Goal: Task Accomplishment & Management: Manage account settings

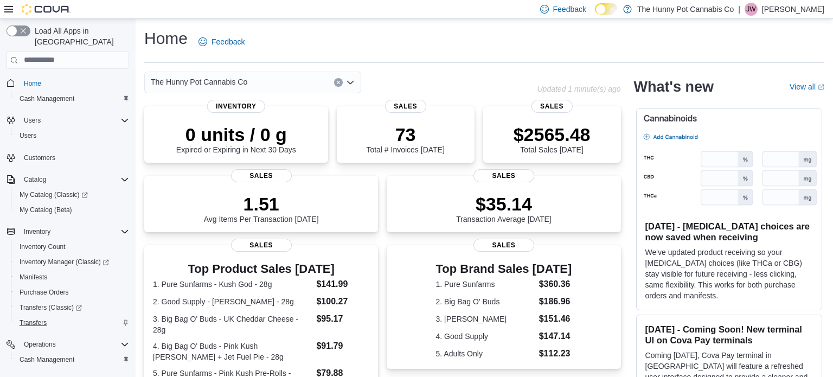
scroll to position [63, 0]
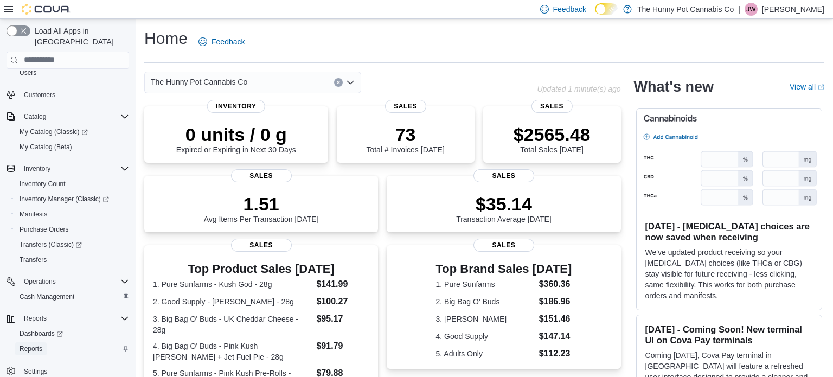
click at [33, 344] on span "Reports" at bounding box center [31, 348] width 23 height 9
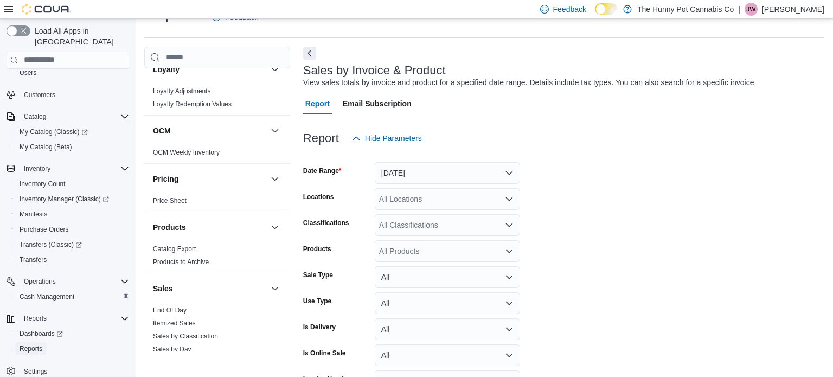
scroll to position [449, 0]
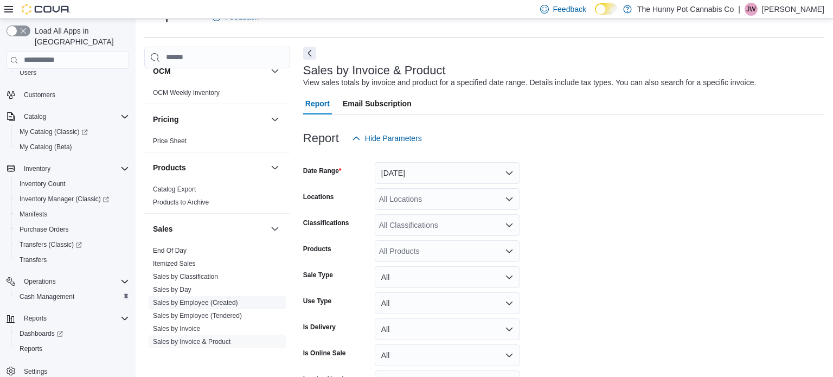
click at [208, 300] on link "Sales by Employee (Created)" at bounding box center [195, 303] width 85 height 8
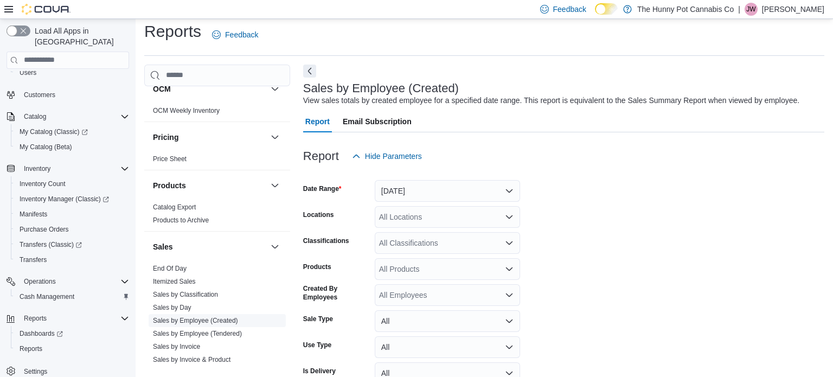
scroll to position [25, 0]
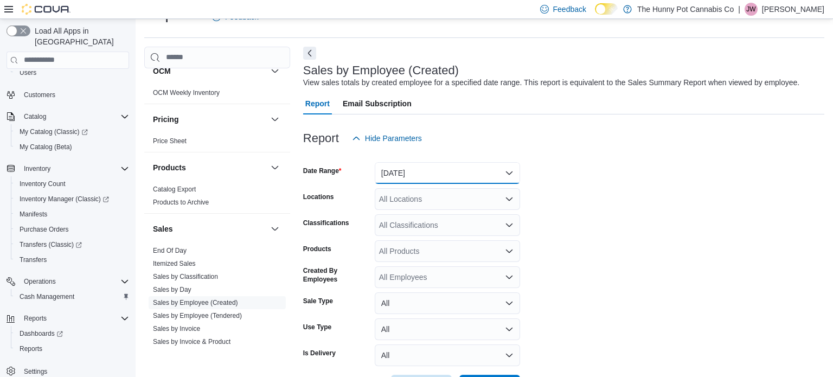
click at [504, 171] on button "Yesterday" at bounding box center [447, 173] width 145 height 22
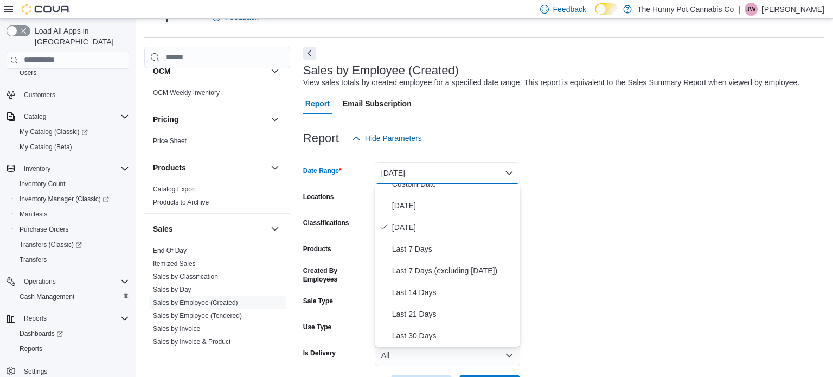
scroll to position [9, 0]
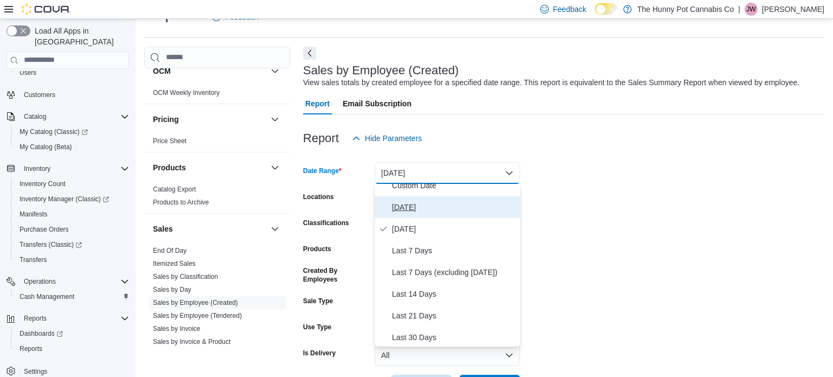
click at [406, 207] on span "Today" at bounding box center [454, 207] width 124 height 13
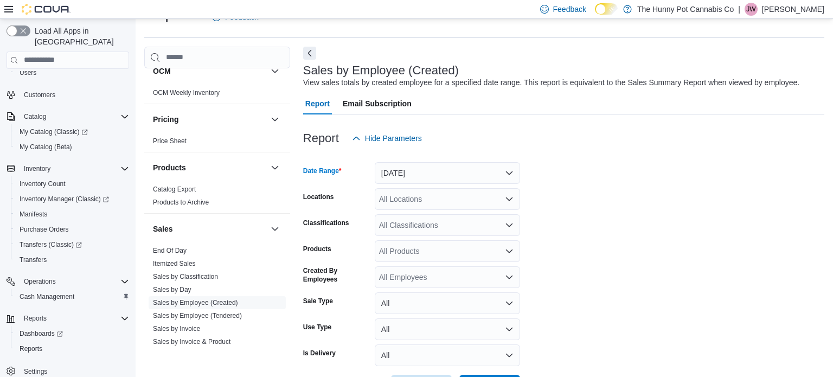
click at [463, 197] on div "All Locations" at bounding box center [447, 199] width 145 height 22
type input "***"
click at [443, 219] on span "[STREET_ADDRESS][PERSON_NAME]" at bounding box center [467, 217] width 138 height 11
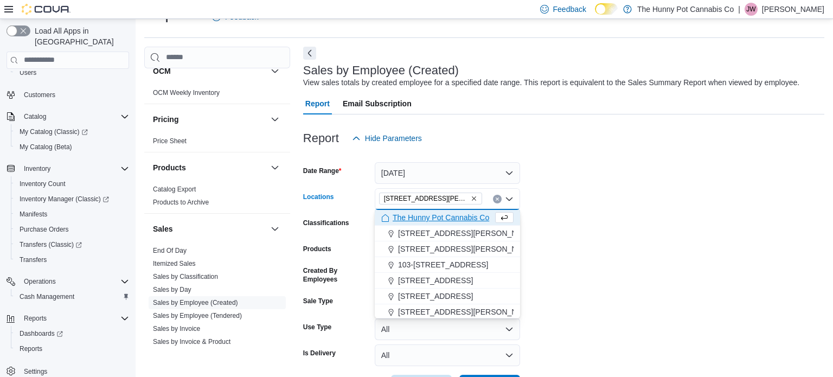
click at [654, 244] on form "Date Range Today Locations 659 Upper James St Combo box. Selected. 659 Upper Ja…" at bounding box center [563, 272] width 521 height 247
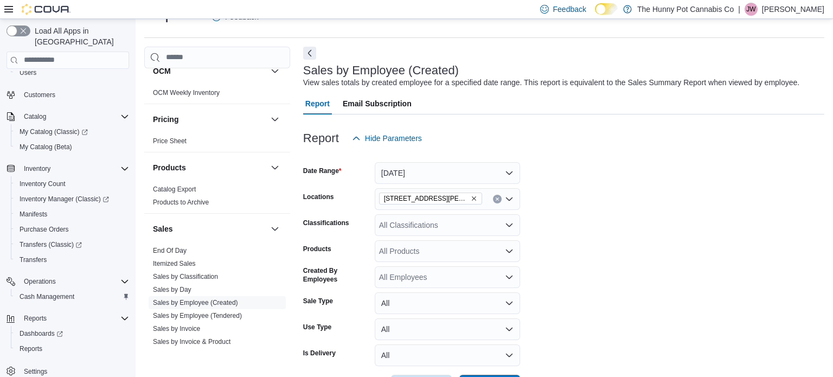
scroll to position [66, 0]
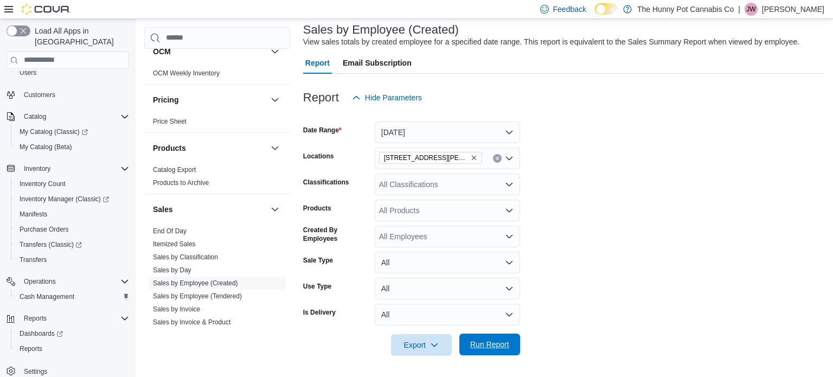
click at [487, 350] on span "Run Report" at bounding box center [490, 345] width 48 height 22
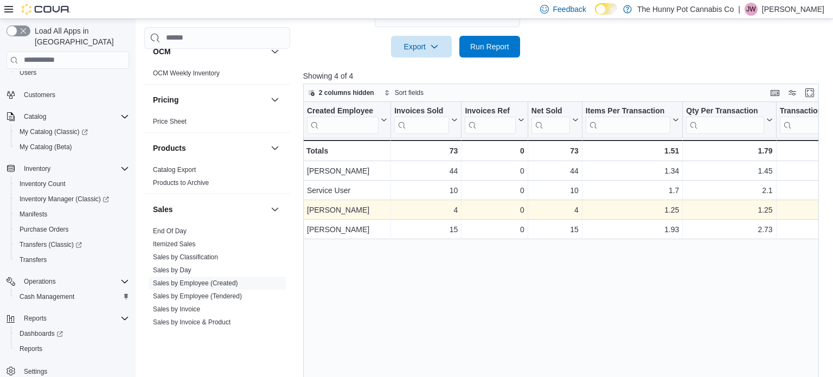
scroll to position [66, 0]
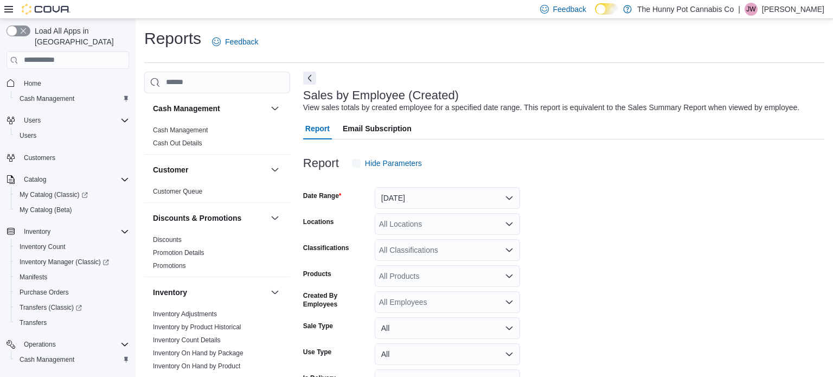
scroll to position [25, 0]
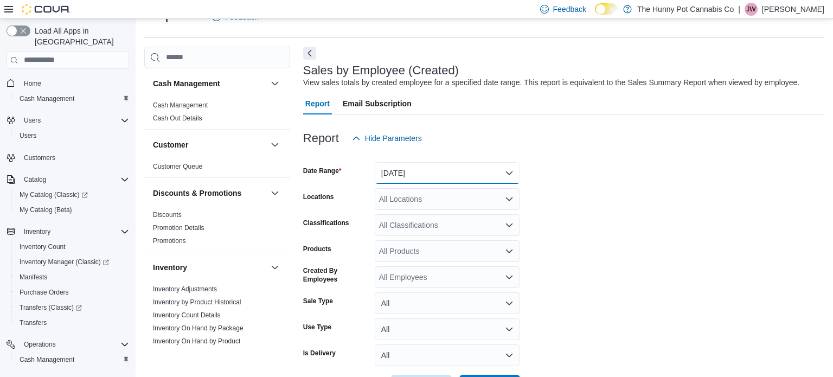
click at [501, 171] on button "Yesterday" at bounding box center [447, 173] width 145 height 22
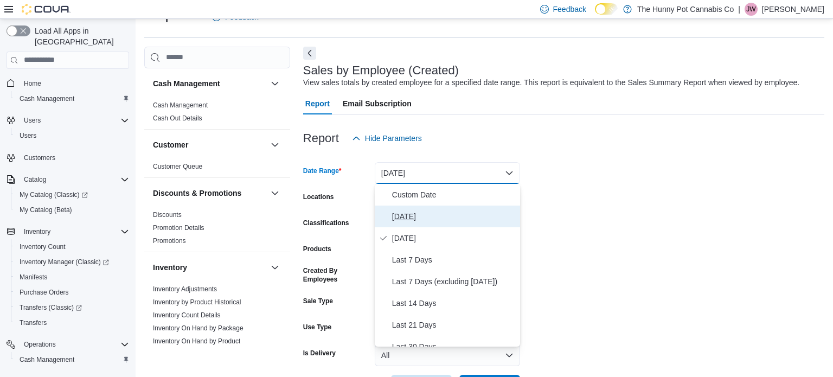
click at [450, 215] on span "Today" at bounding box center [454, 216] width 124 height 13
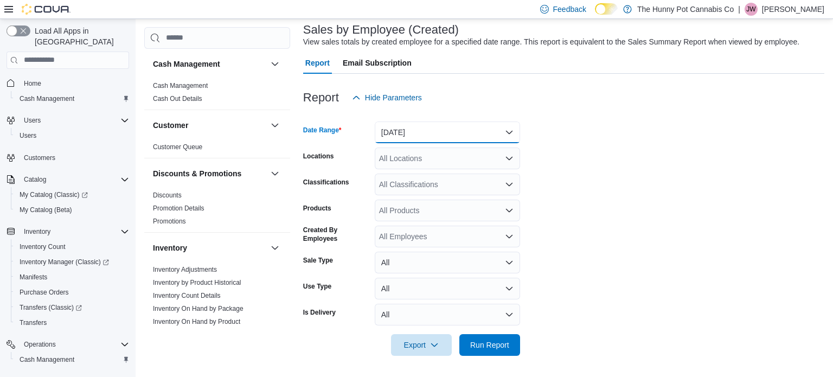
scroll to position [55, 0]
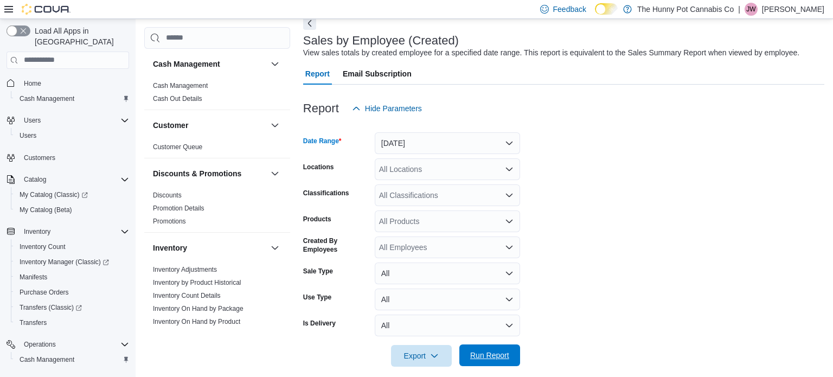
click at [497, 363] on span "Run Report" at bounding box center [490, 355] width 48 height 22
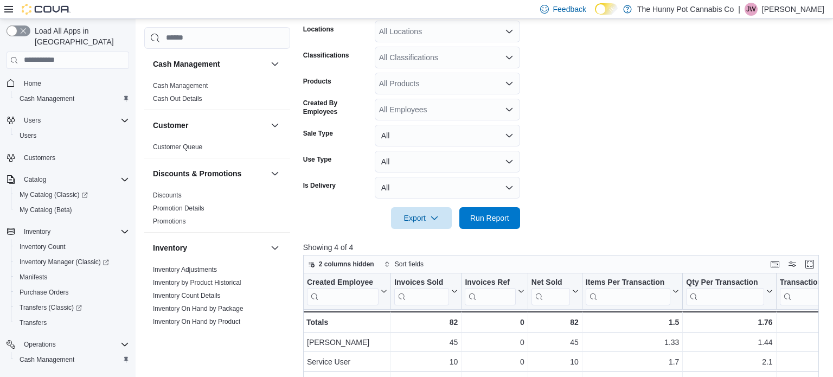
scroll to position [143, 0]
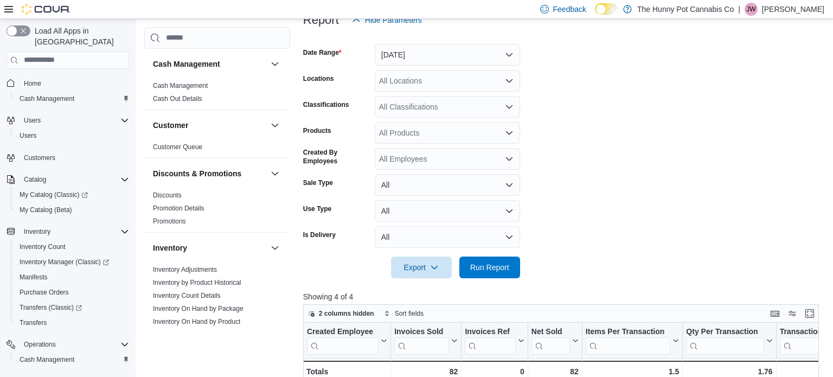
click at [513, 134] on div "All Products" at bounding box center [447, 133] width 145 height 22
click at [618, 118] on form "Date Range Today Locations All Locations Classifications All Classifications Pr…" at bounding box center [563, 154] width 521 height 247
click at [464, 136] on div "All Products" at bounding box center [447, 133] width 145 height 22
type input "*"
click at [434, 82] on div "All Locations" at bounding box center [447, 81] width 145 height 22
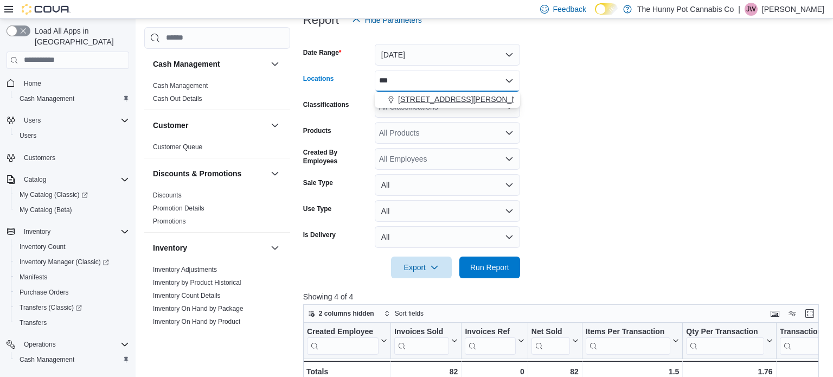
type input "***"
click at [444, 100] on span "[STREET_ADDRESS][PERSON_NAME]" at bounding box center [467, 99] width 138 height 11
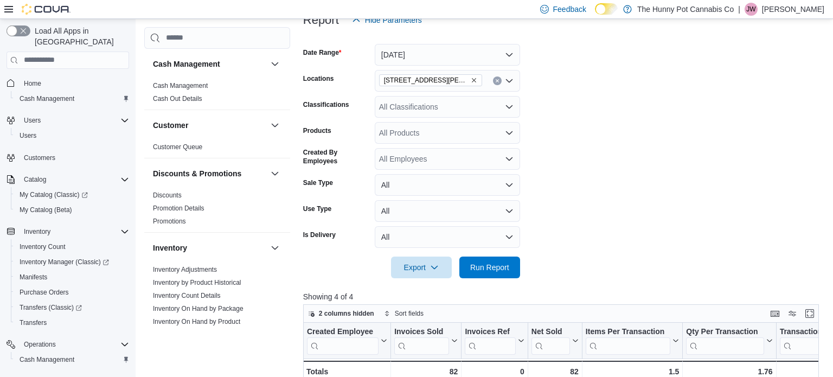
click at [699, 112] on form "Date Range Today Locations 659 Upper James St Classifications All Classificatio…" at bounding box center [563, 154] width 521 height 247
click at [438, 109] on div "All Classifications" at bounding box center [447, 107] width 145 height 22
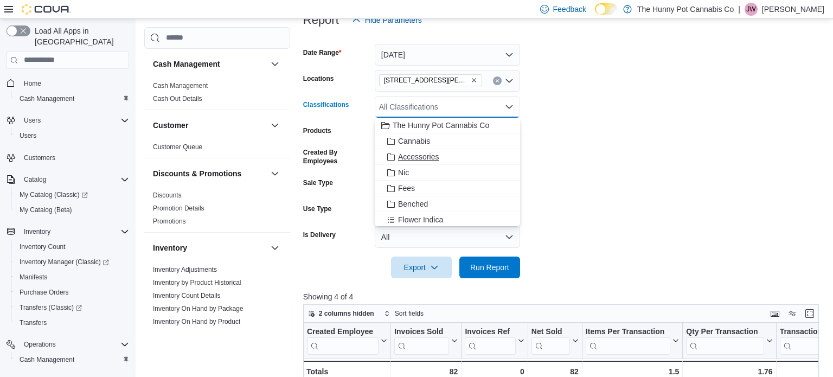
click at [415, 155] on span "Accessories" at bounding box center [418, 156] width 41 height 11
click at [708, 138] on form "Date Range Today Locations 659 Upper James St Classifications Accessories Combo…" at bounding box center [563, 154] width 521 height 247
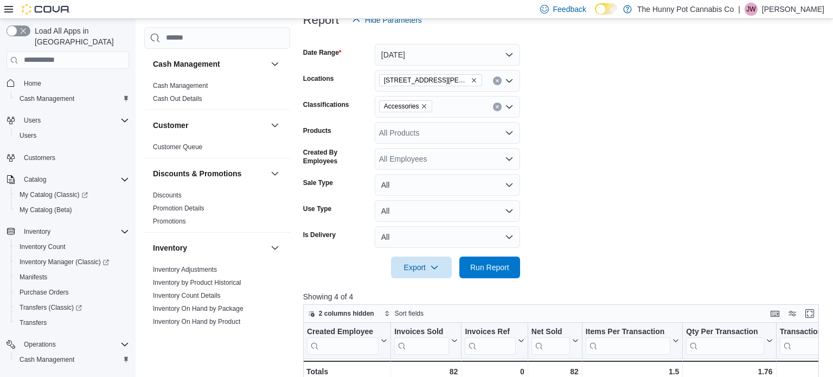
click at [431, 133] on div "All Products" at bounding box center [447, 133] width 145 height 22
click at [637, 157] on form "Date Range Today Locations 659 Upper James St Classifications Accessories Produ…" at bounding box center [563, 154] width 521 height 247
click at [687, 175] on form "Date Range Today Locations 659 Upper James St Classifications Accessories Produ…" at bounding box center [563, 154] width 521 height 247
click at [477, 294] on p "Showing 4 of 4" at bounding box center [563, 296] width 521 height 11
click at [483, 264] on span "Run Report" at bounding box center [489, 266] width 39 height 11
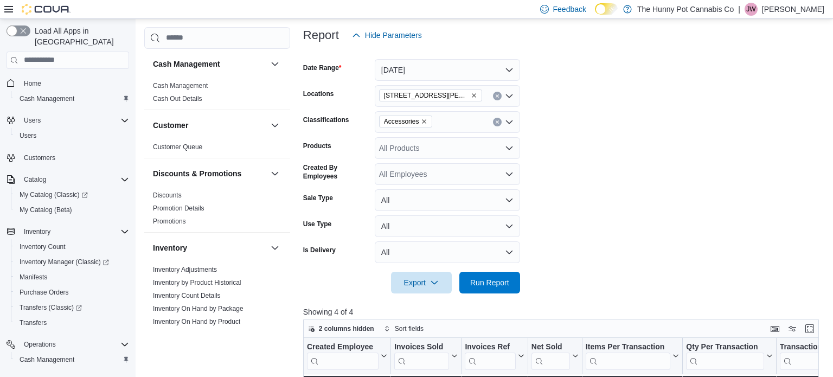
scroll to position [124, 0]
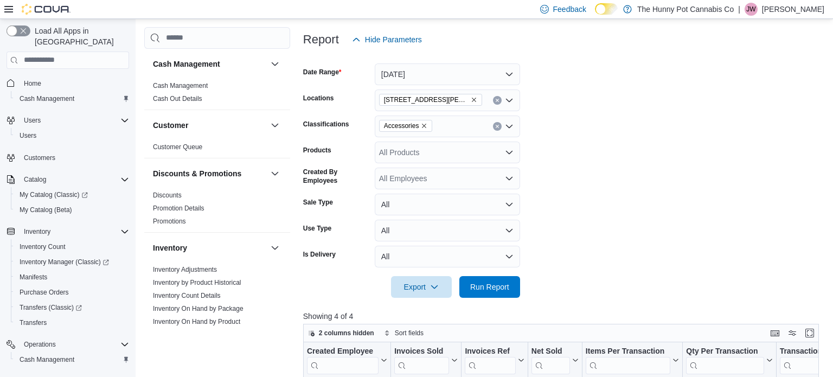
click at [508, 158] on div "All Products" at bounding box center [447, 153] width 145 height 22
click at [507, 157] on div "All Products Combo box. Selected. Combo box input. All Products. Type some text…" at bounding box center [447, 153] width 145 height 22
click at [603, 179] on form "Date Range Today Locations 659 Upper James St Classifications Accessories Produ…" at bounding box center [563, 173] width 521 height 247
click at [430, 157] on div "All Products" at bounding box center [447, 153] width 145 height 22
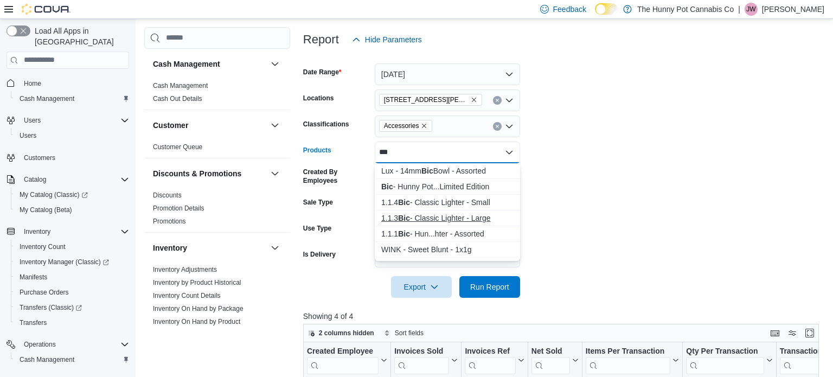
type input "***"
click at [415, 219] on div "1.1.3 Bic - Classic Lighter - Large" at bounding box center [447, 218] width 132 height 11
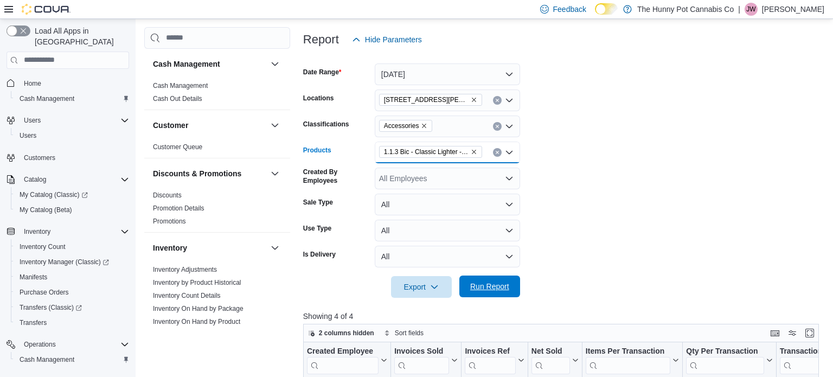
click at [487, 286] on span "Run Report" at bounding box center [489, 286] width 39 height 11
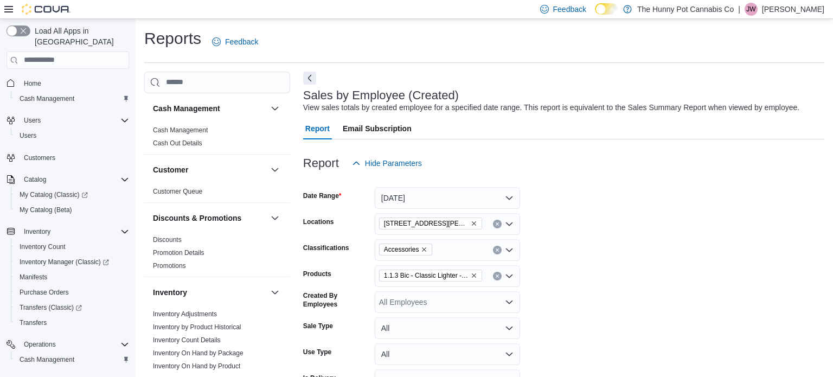
click at [421, 246] on icon "Remove Accessories from selection in this group" at bounding box center [424, 249] width 7 height 7
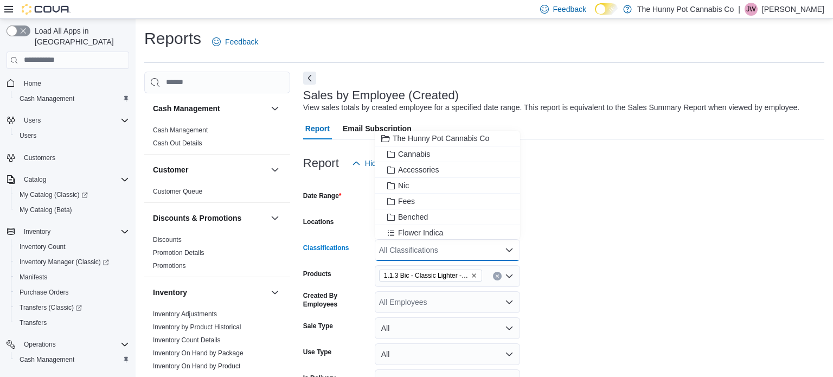
click at [472, 277] on icon "Remove 1.1.3 Bic - Classic Lighter - Large from selection in this group" at bounding box center [474, 275] width 7 height 7
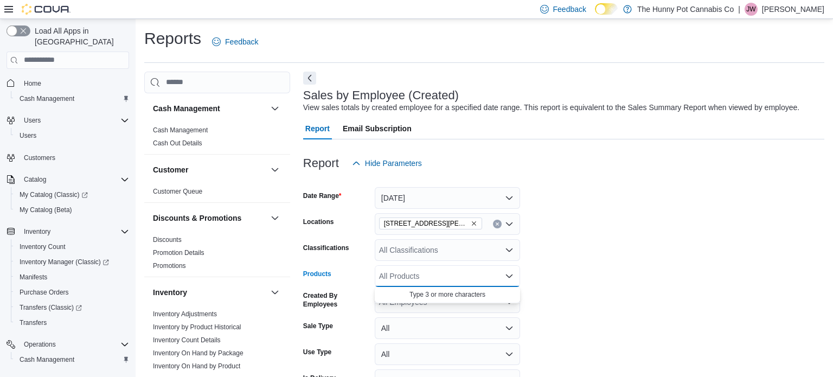
click at [421, 278] on div "All Products Combo box. Selected. Combo box input. All Products. Type some text…" at bounding box center [447, 276] width 145 height 22
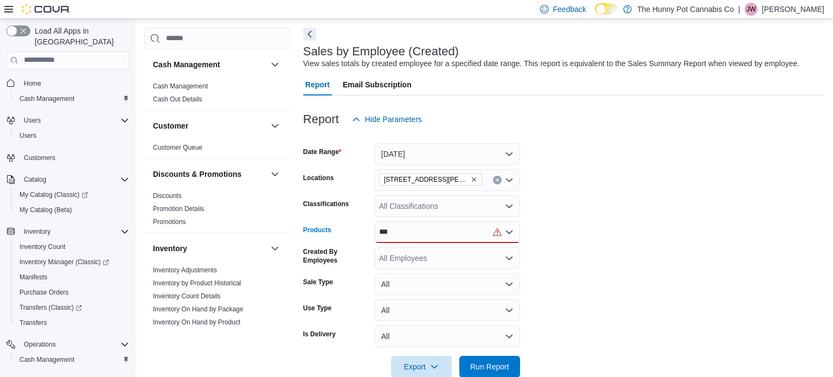
scroll to position [46, 0]
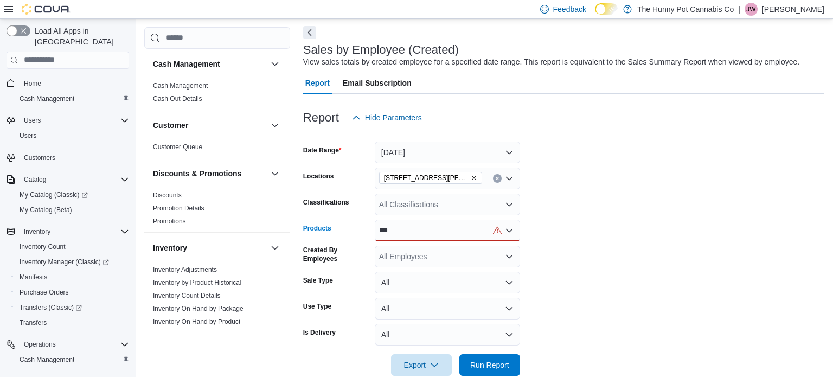
type input "***"
click at [401, 229] on div "***" at bounding box center [447, 231] width 145 height 22
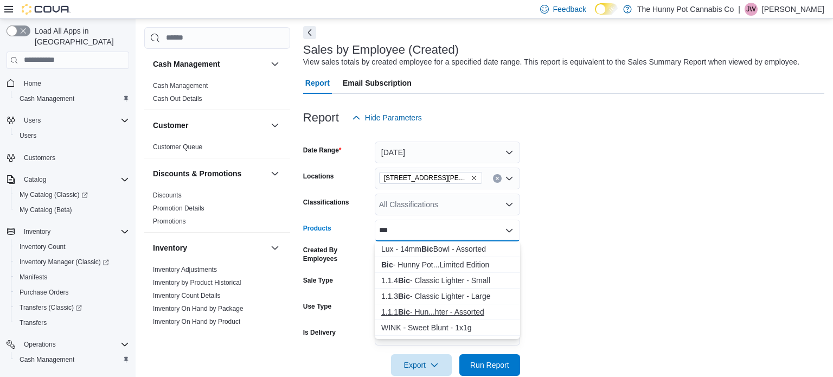
click at [415, 310] on div "1.1.1 Bic - Hun...hter - Assorted" at bounding box center [447, 311] width 132 height 11
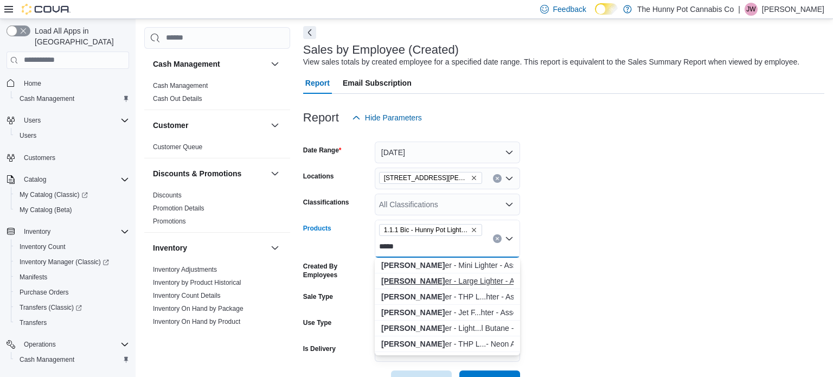
type input "*****"
click at [475, 279] on div "Clipp er - Large Lighter - Assorted" at bounding box center [447, 281] width 132 height 11
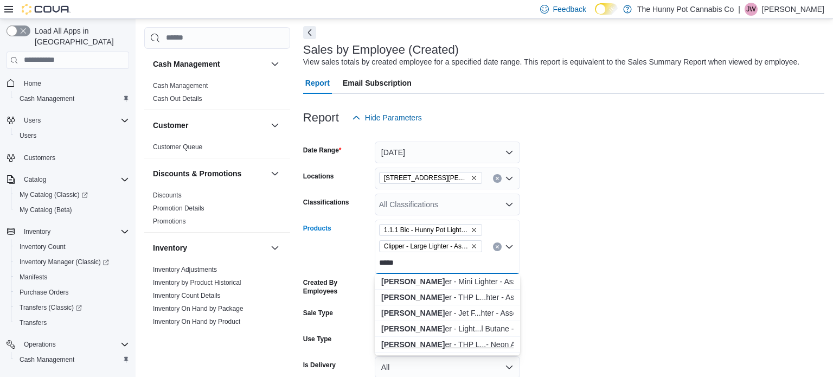
type input "*****"
click at [453, 339] on div "Clipp er - THP L...- Neon Assorted" at bounding box center [447, 344] width 132 height 11
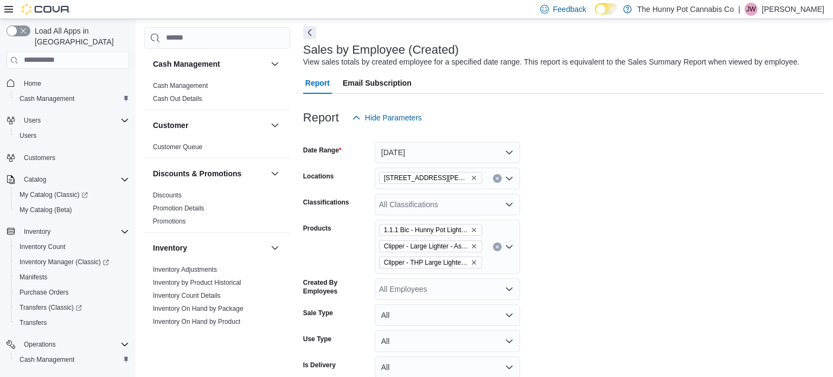
click at [662, 201] on form "Date Range Today Locations 659 Upper James St Classifications All Classificatio…" at bounding box center [563, 269] width 521 height 280
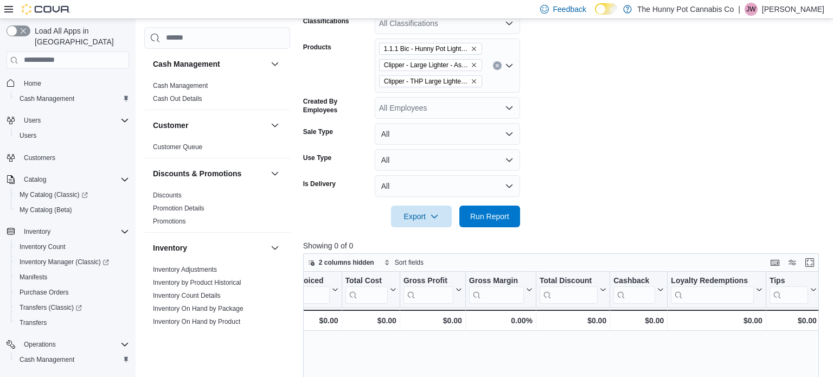
scroll to position [235, 0]
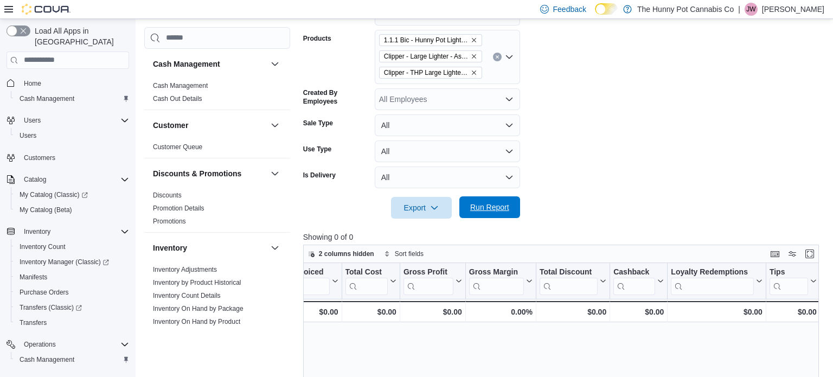
click at [485, 210] on span "Run Report" at bounding box center [489, 207] width 39 height 11
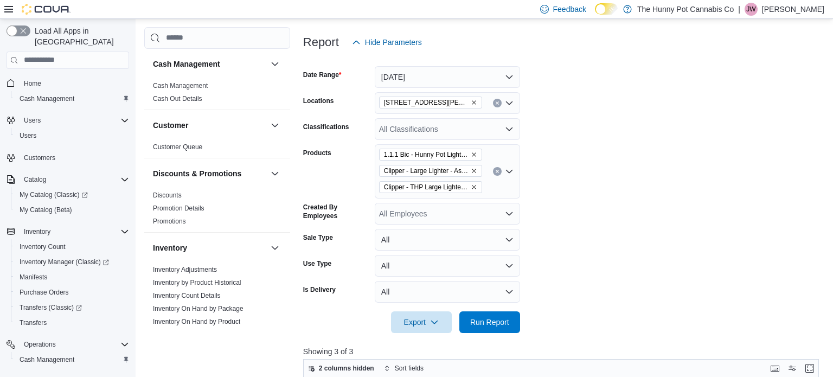
scroll to position [120, 0]
click at [506, 216] on icon "Open list of options" at bounding box center [509, 214] width 9 height 9
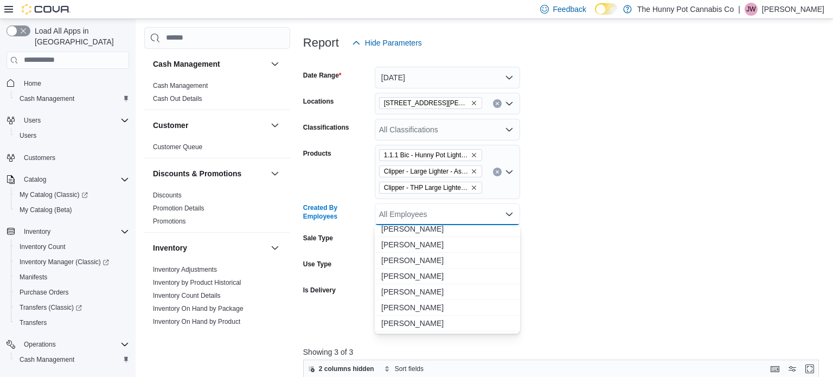
scroll to position [10230, 0]
click at [411, 276] on span "Nick Miszuk" at bounding box center [447, 274] width 132 height 11
click at [621, 273] on form "Date Range Today Locations 659 Upper James St Classifications All Classificatio…" at bounding box center [563, 194] width 521 height 280
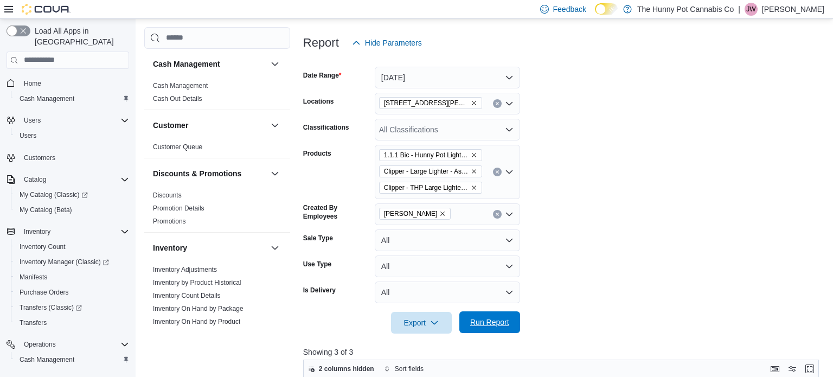
click at [493, 325] on span "Run Report" at bounding box center [489, 322] width 39 height 11
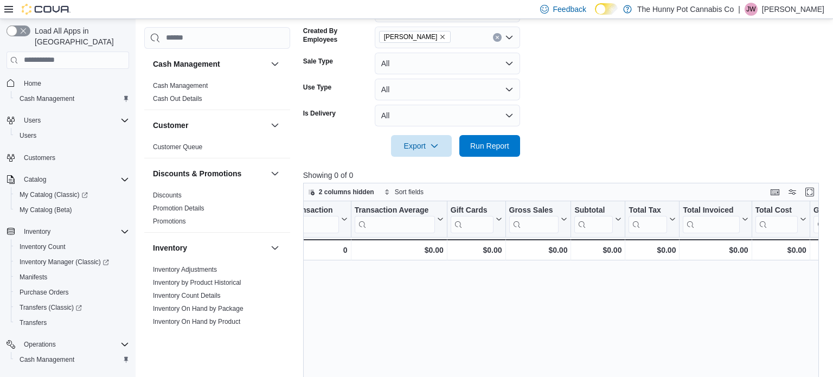
scroll to position [0, 836]
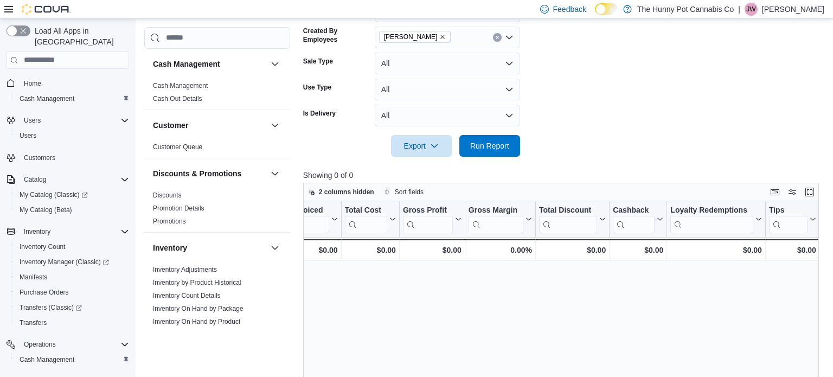
click at [641, 123] on form "Date Range Today Locations 659 Upper James St Classifications All Classificatio…" at bounding box center [563, 17] width 521 height 280
click at [299, 48] on div "Cash Management Cash Management Cash Out Details Customer Customer Queue Discou…" at bounding box center [484, 129] width 680 height 710
click at [643, 71] on form "Date Range Today Locations 659 Upper James St Classifications All Classificatio…" at bounding box center [563, 17] width 521 height 280
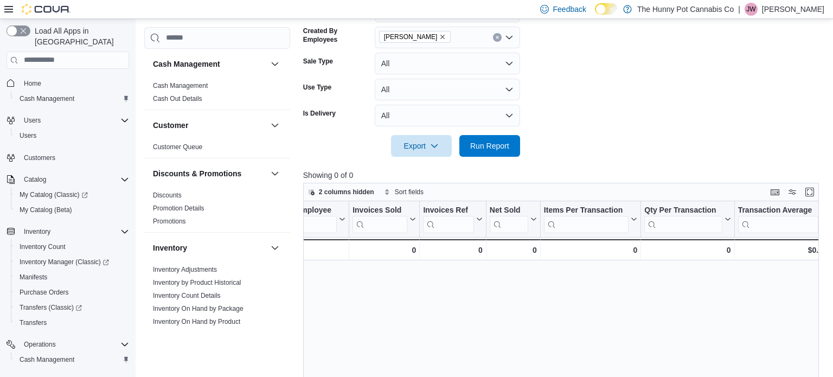
scroll to position [0, 0]
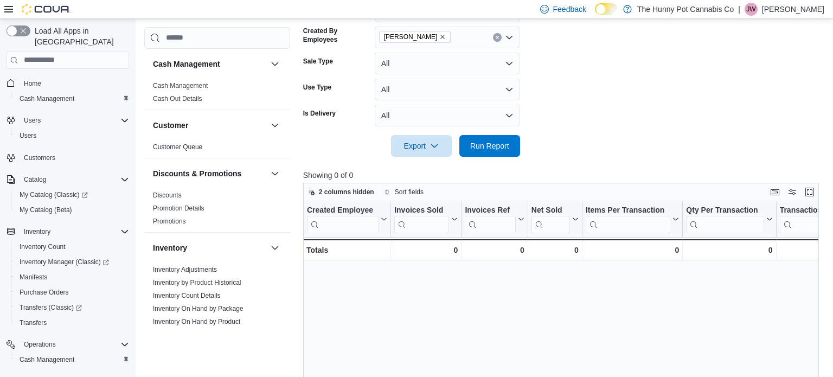
click at [792, 14] on p "[PERSON_NAME]" at bounding box center [793, 9] width 62 height 13
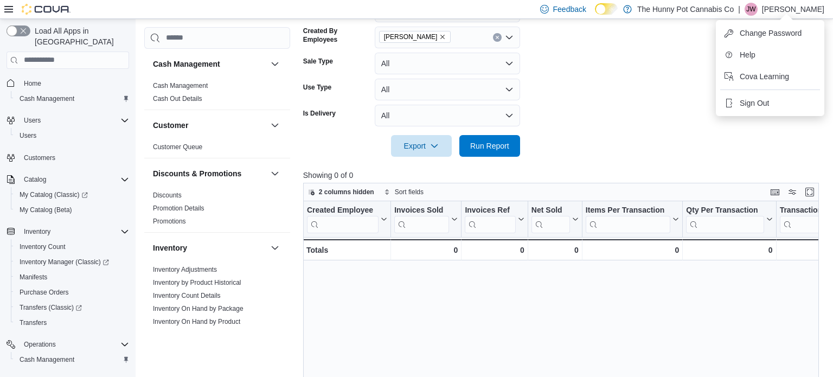
click at [758, 112] on ul "Change Password Help Cova Learning Sign Out" at bounding box center [770, 68] width 108 height 96
click at [749, 101] on span "Sign Out" at bounding box center [754, 103] width 29 height 11
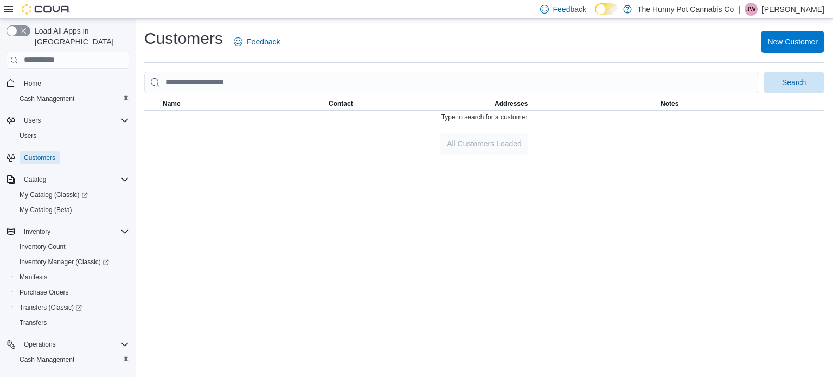
click at [44, 154] on span "Customers" at bounding box center [39, 158] width 31 height 9
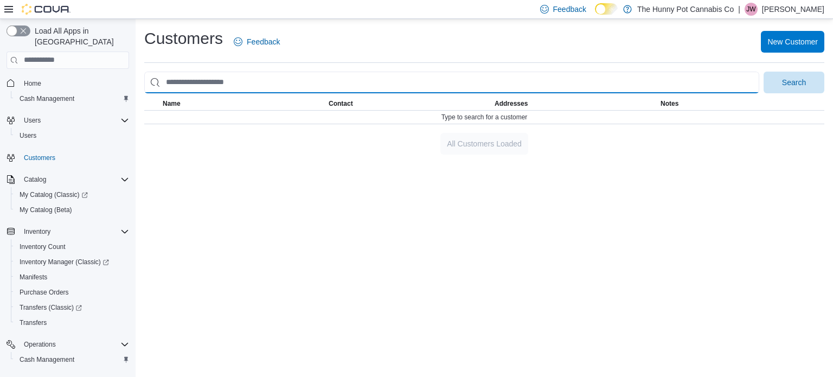
click at [207, 83] on input "search" at bounding box center [451, 83] width 615 height 22
type input "**********"
click at [764, 72] on button "Search" at bounding box center [794, 83] width 61 height 22
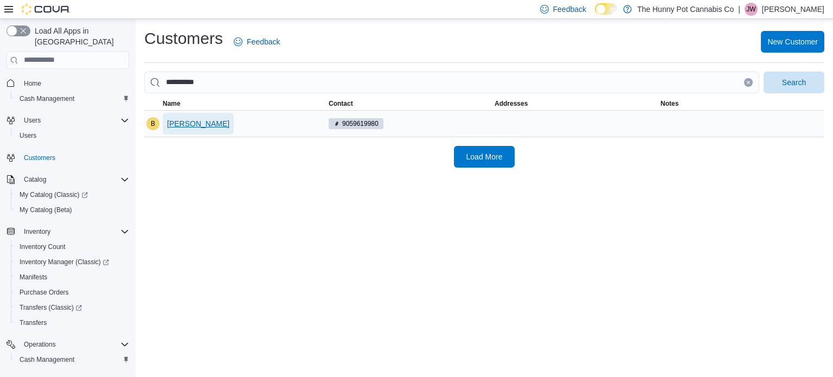
click at [197, 123] on span "Brian Davey" at bounding box center [198, 123] width 62 height 11
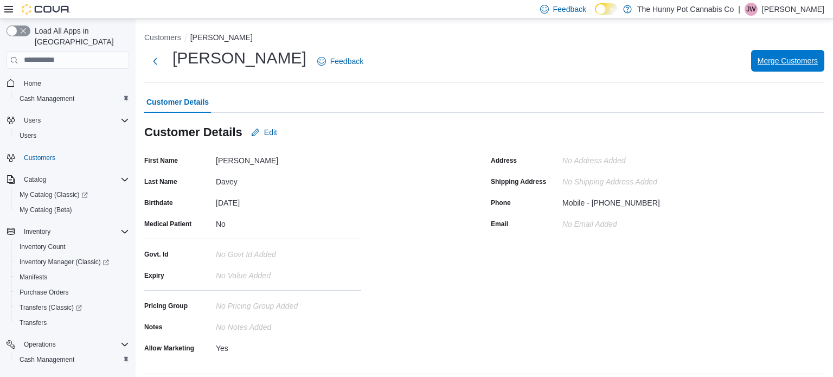
click at [786, 65] on span "Merge Customers" at bounding box center [788, 60] width 60 height 11
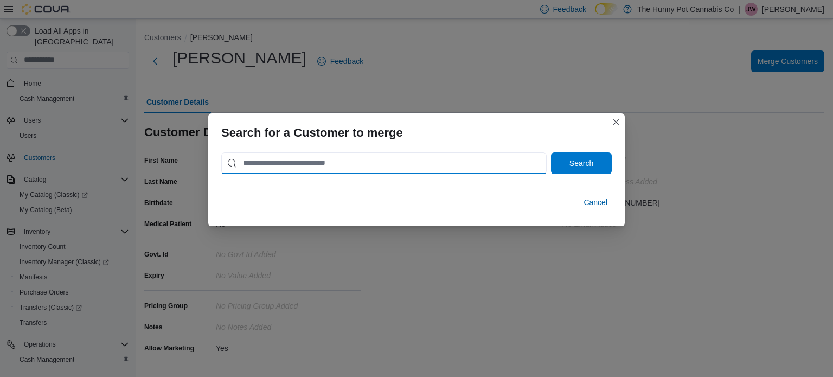
click at [340, 167] on input "search" at bounding box center [383, 163] width 325 height 22
type input "**********"
click at [551, 152] on button "Search" at bounding box center [581, 163] width 61 height 22
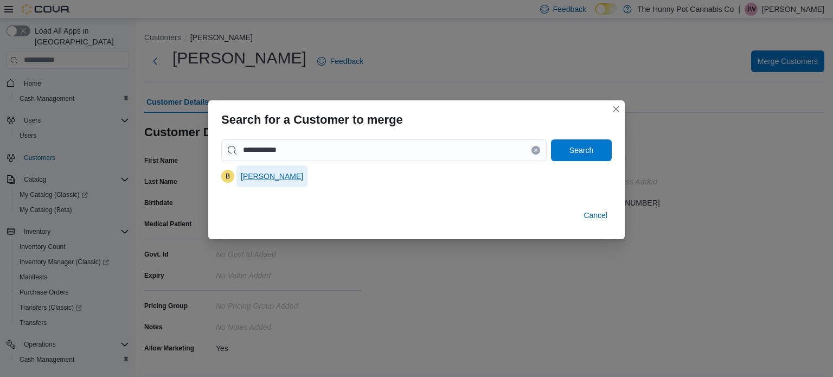
click at [252, 177] on span "Bryan Davey" at bounding box center [272, 176] width 62 height 11
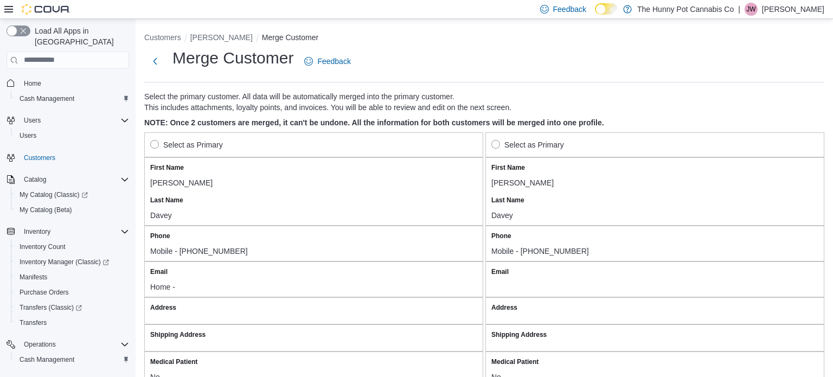
click at [157, 144] on label "Select as Primary" at bounding box center [186, 144] width 73 height 13
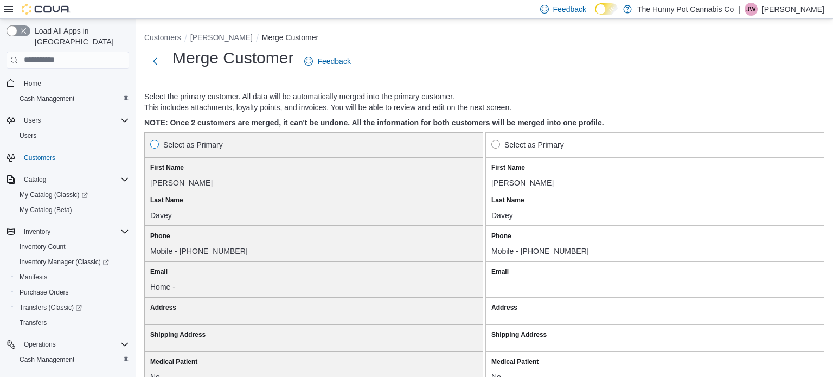
scroll to position [937, 0]
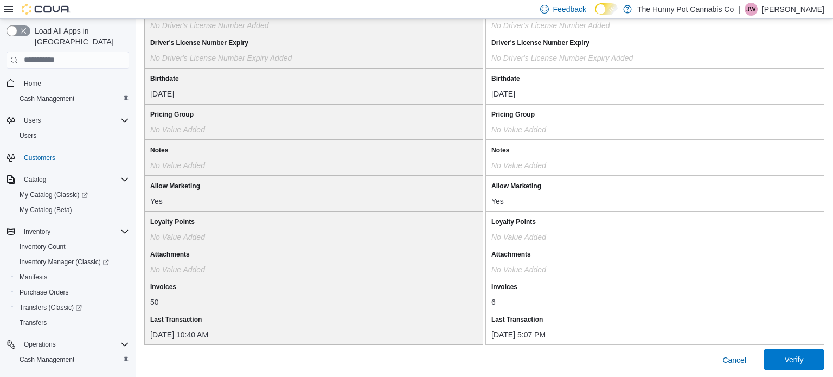
click at [798, 355] on span "Verify" at bounding box center [793, 359] width 19 height 11
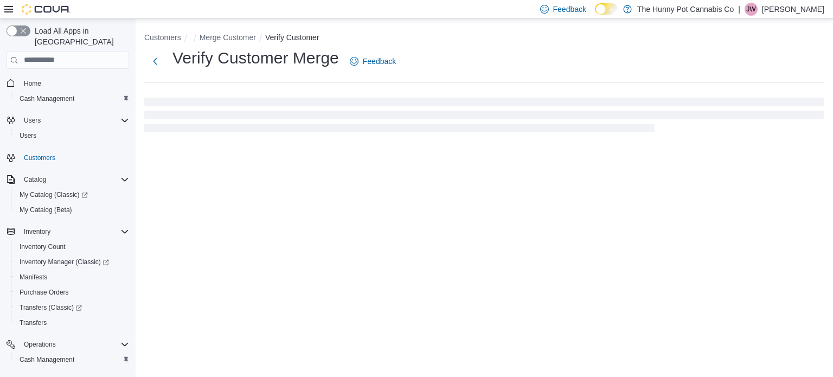
select select "******"
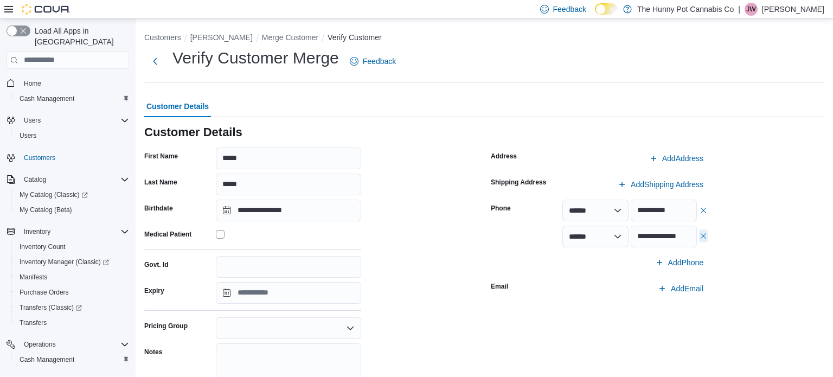
click at [702, 238] on button "button" at bounding box center [703, 235] width 9 height 13
click at [746, 232] on div "**********" at bounding box center [658, 298] width 334 height 300
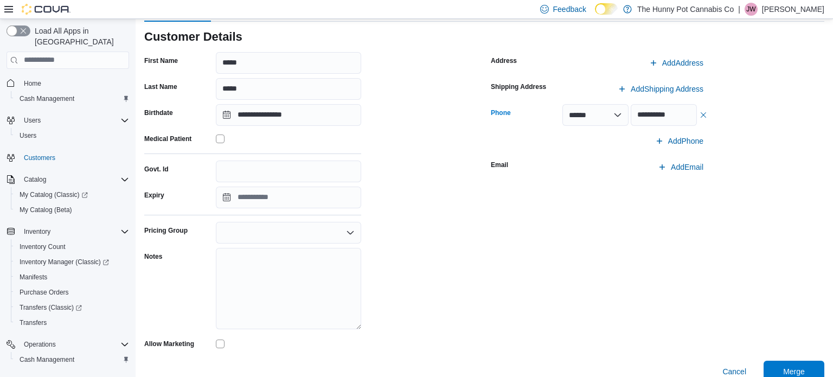
scroll to position [127, 0]
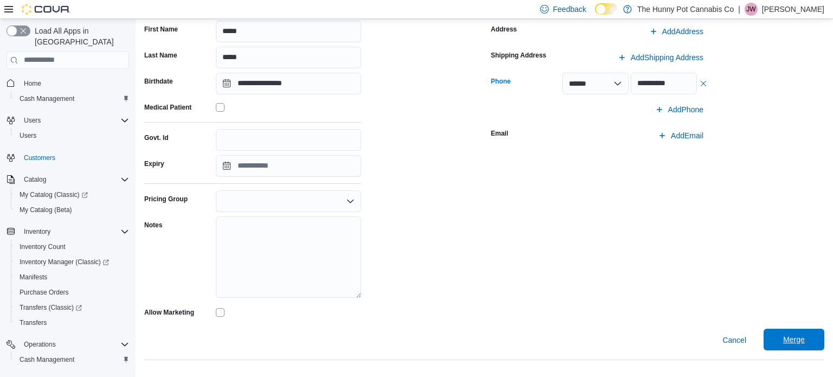
click at [789, 332] on span "Merge" at bounding box center [794, 340] width 48 height 22
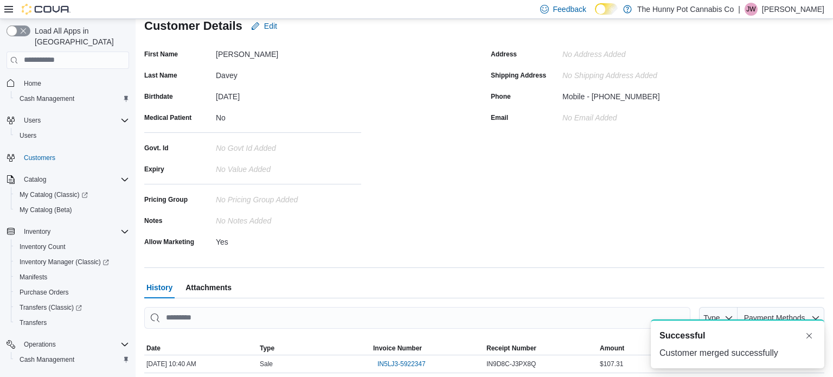
scroll to position [127, 0]
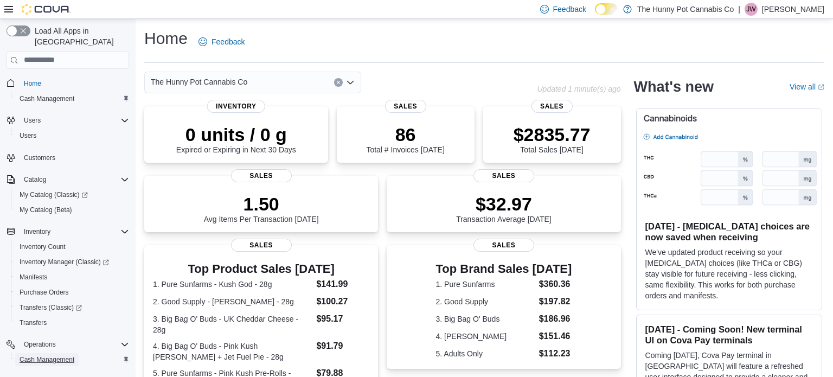
click at [60, 355] on span "Cash Management" at bounding box center [47, 359] width 55 height 9
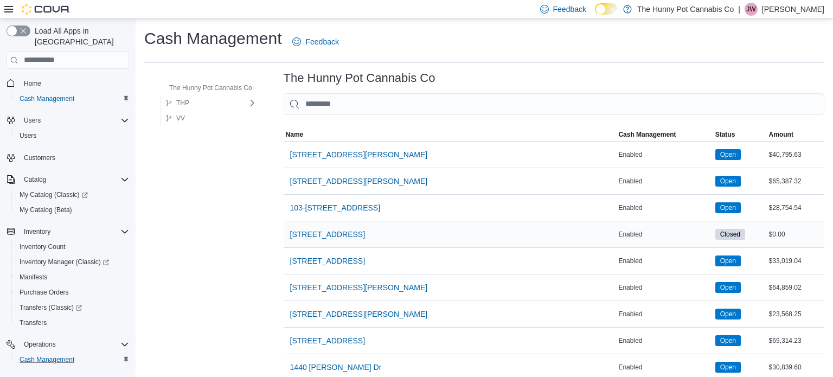
scroll to position [911, 0]
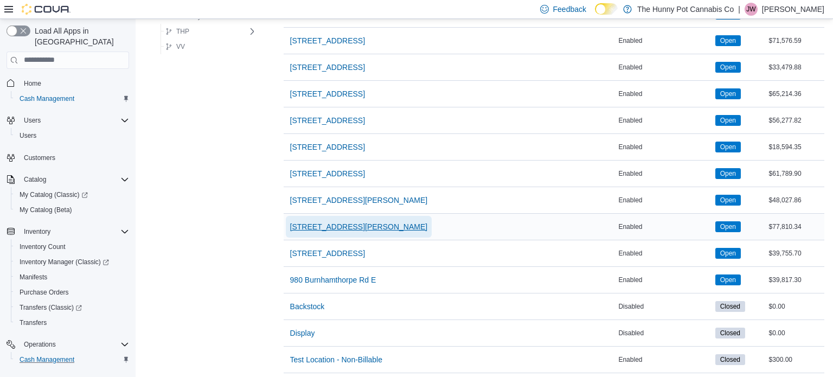
click at [330, 226] on span "[STREET_ADDRESS][PERSON_NAME]" at bounding box center [359, 226] width 138 height 11
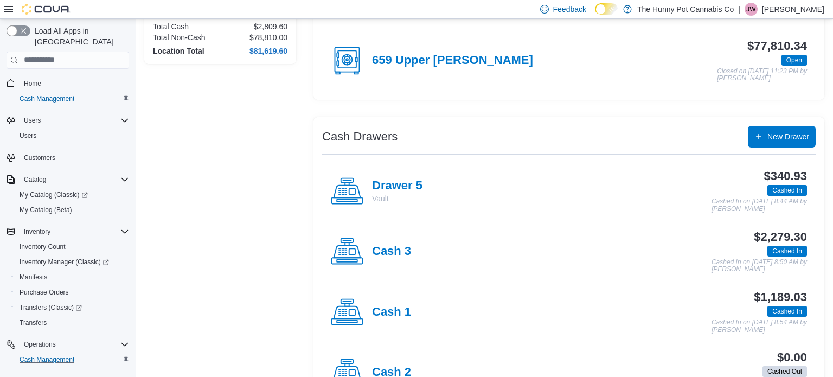
scroll to position [113, 0]
click at [389, 309] on h4 "Cash 1" at bounding box center [391, 312] width 39 height 14
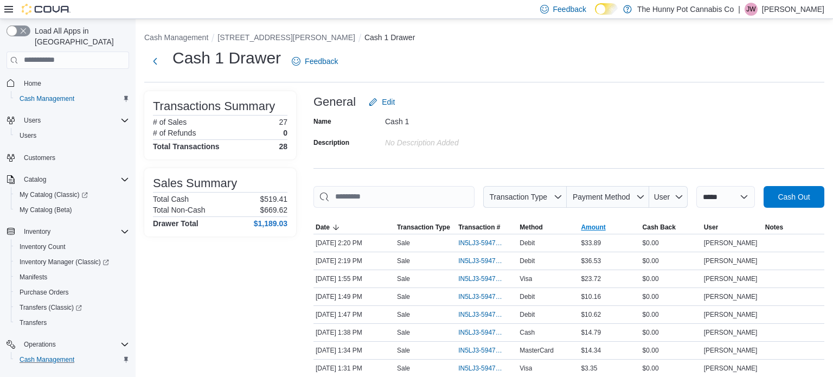
click at [596, 232] on span "Amount" at bounding box center [609, 227] width 61 height 13
click at [494, 241] on span "IN5LJ3-5947371" at bounding box center [481, 243] width 46 height 9
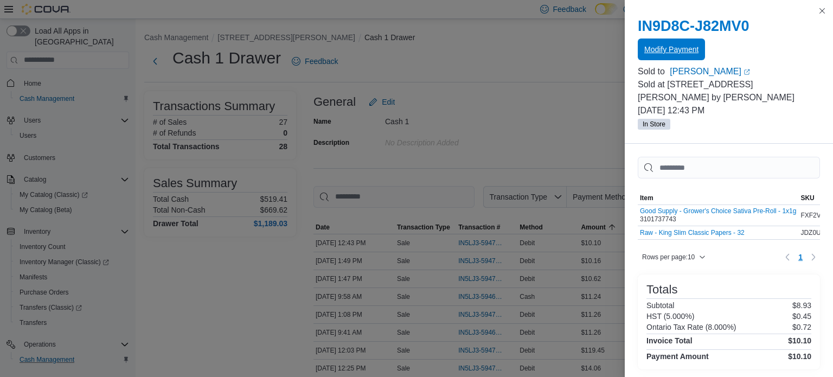
click at [657, 45] on span "Modify Payment" at bounding box center [671, 49] width 54 height 11
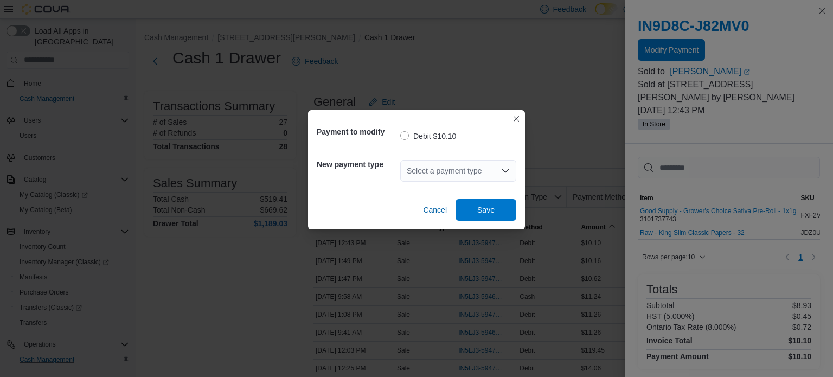
click at [462, 163] on div "Select a payment type" at bounding box center [458, 171] width 116 height 22
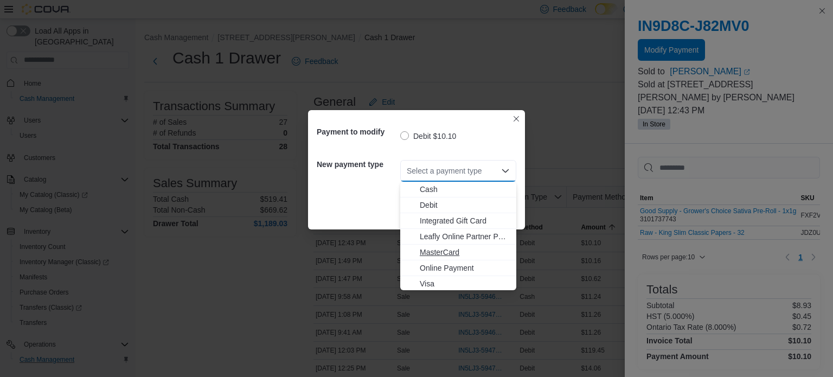
click at [447, 248] on span "MasterCard" at bounding box center [465, 252] width 90 height 11
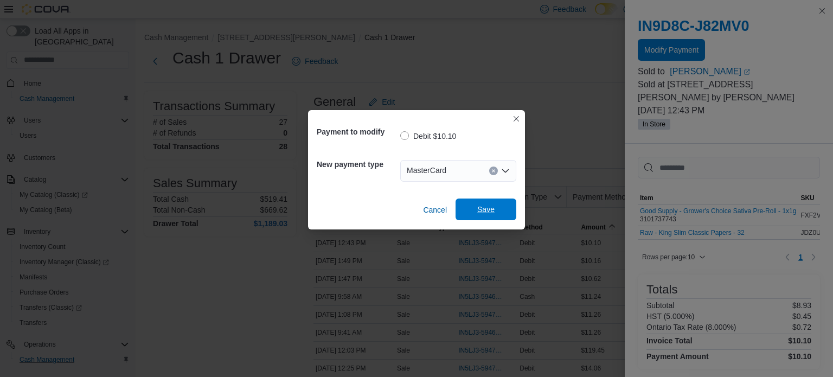
click at [492, 215] on span "Save" at bounding box center [486, 210] width 48 height 22
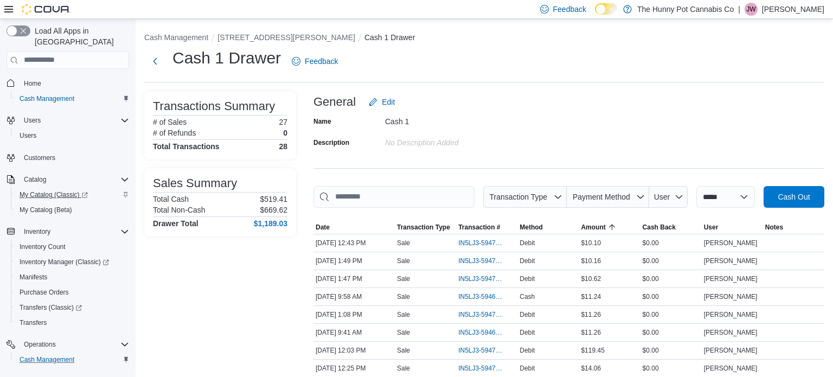
scroll to position [63, 0]
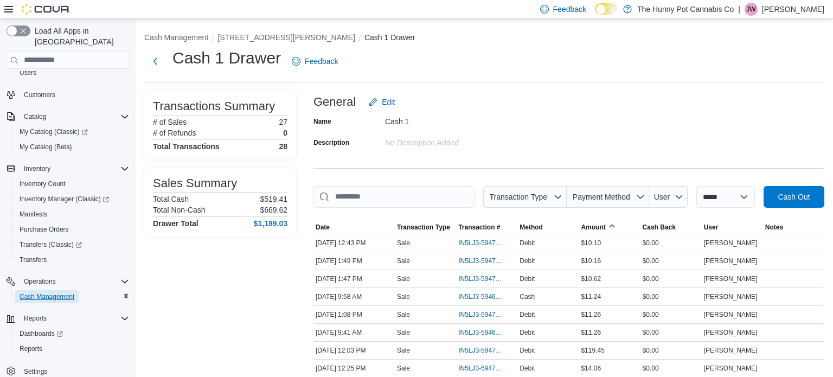
click at [44, 291] on span "Cash Management" at bounding box center [47, 296] width 55 height 13
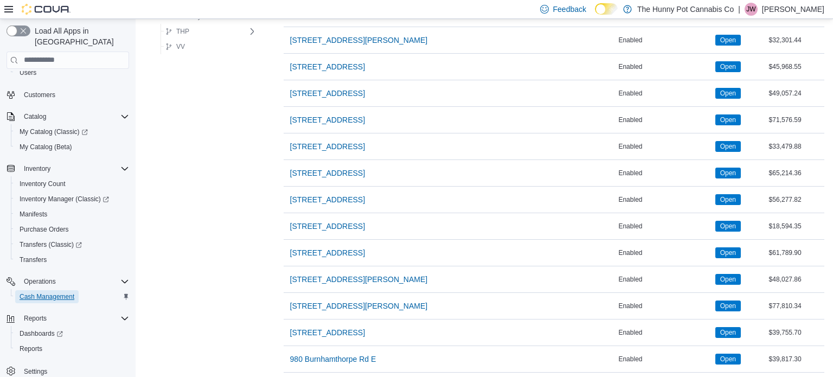
scroll to position [911, 0]
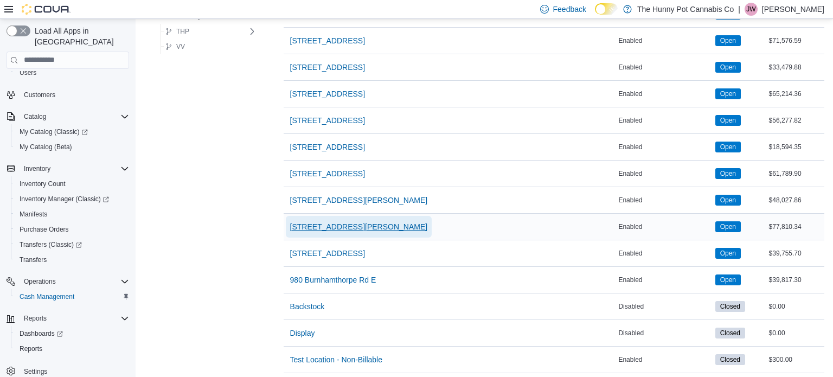
click at [319, 223] on span "659 Upper James St" at bounding box center [359, 226] width 138 height 11
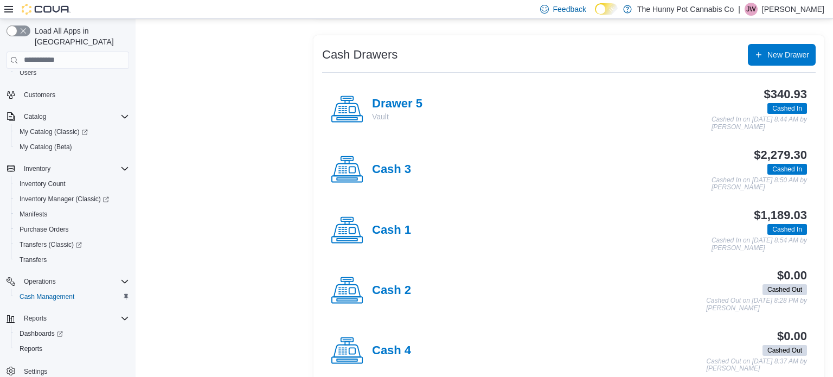
scroll to position [215, 0]
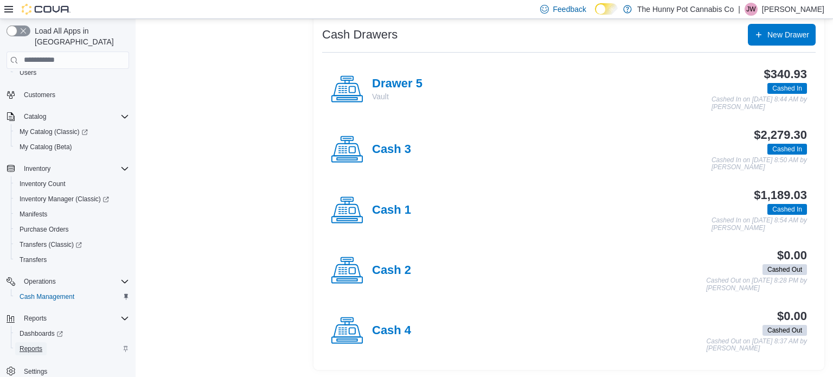
click at [33, 344] on span "Reports" at bounding box center [31, 348] width 23 height 9
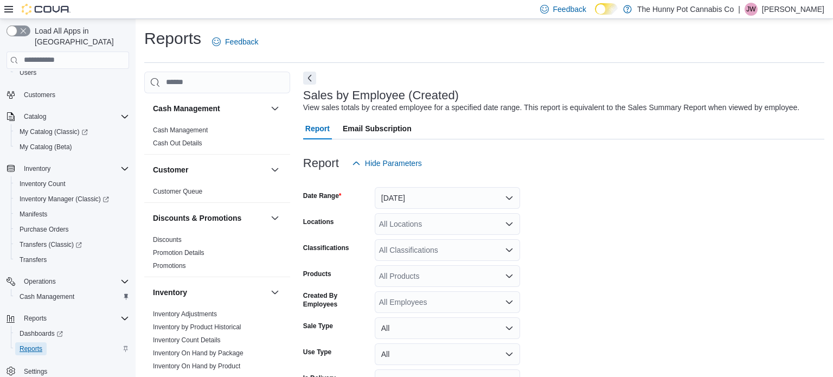
click at [29, 344] on span "Reports" at bounding box center [31, 348] width 23 height 9
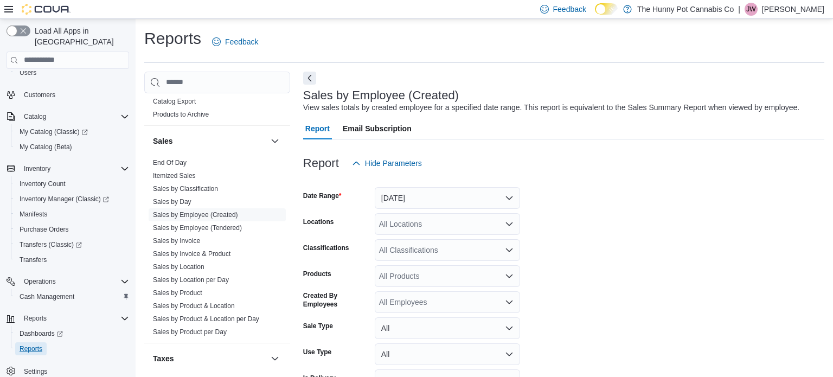
scroll to position [600, 0]
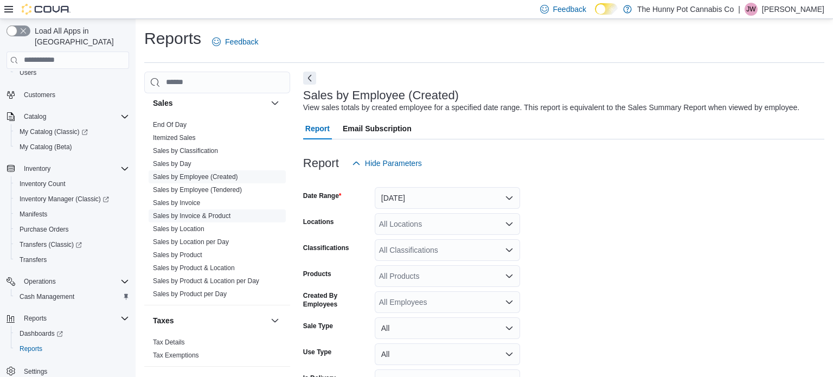
click at [201, 217] on link "Sales by Invoice & Product" at bounding box center [192, 216] width 78 height 8
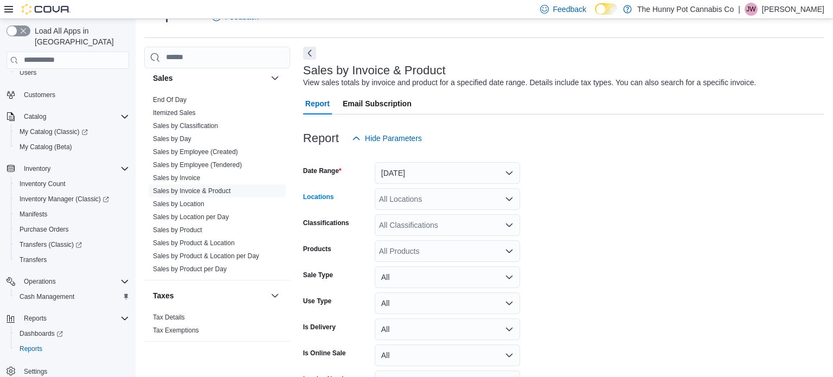
click at [447, 193] on div "All Locations" at bounding box center [447, 199] width 145 height 22
type input "***"
click at [444, 217] on span "659 Upper James St" at bounding box center [467, 217] width 138 height 11
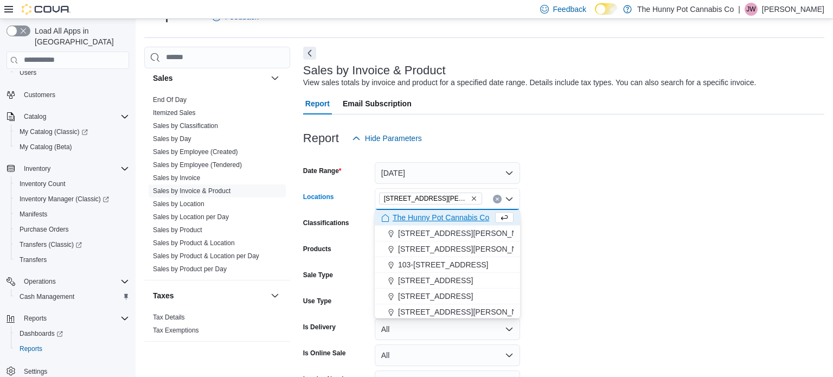
click at [632, 228] on form "Date Range Yesterday Locations 659 Upper James St Combo box. Selected. 659 Uppe…" at bounding box center [563, 285] width 521 height 273
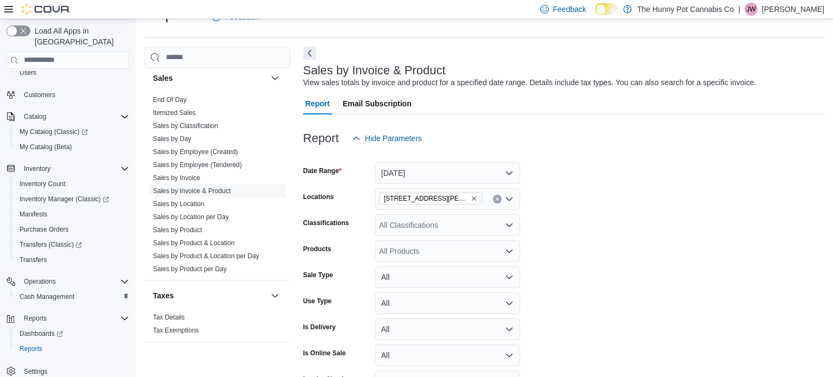
scroll to position [92, 0]
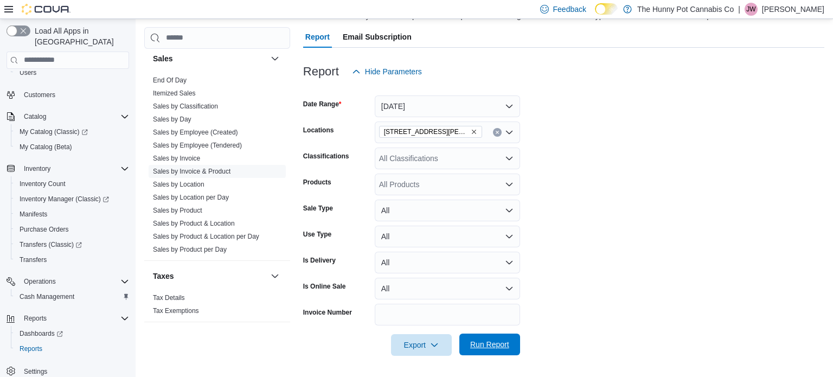
click at [482, 342] on span "Run Report" at bounding box center [489, 344] width 39 height 11
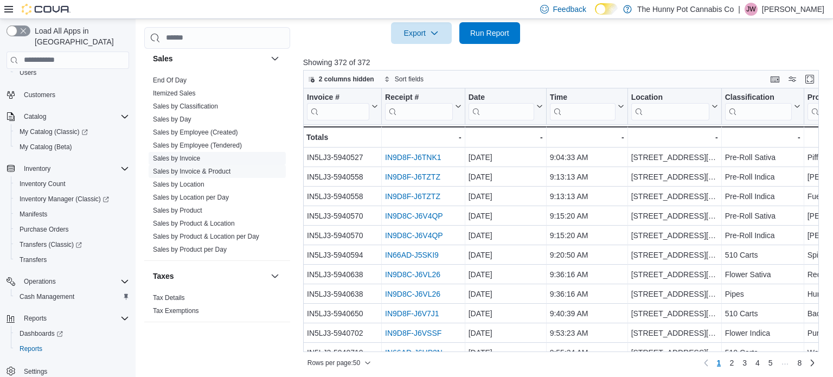
click at [194, 158] on link "Sales by Invoice" at bounding box center [176, 159] width 47 height 8
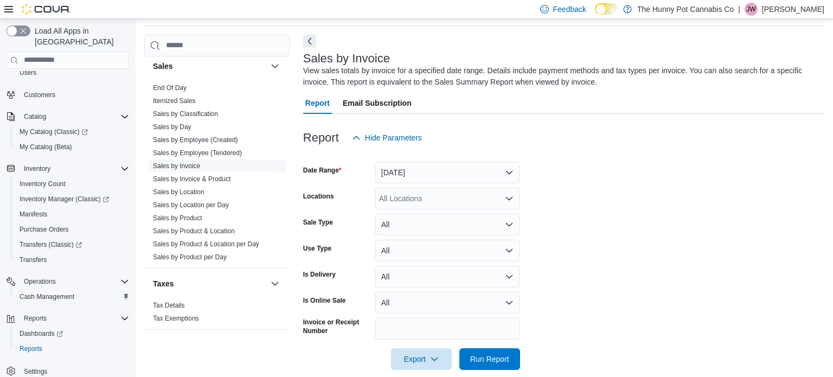
scroll to position [36, 0]
click at [434, 193] on div "All Locations" at bounding box center [447, 199] width 145 height 22
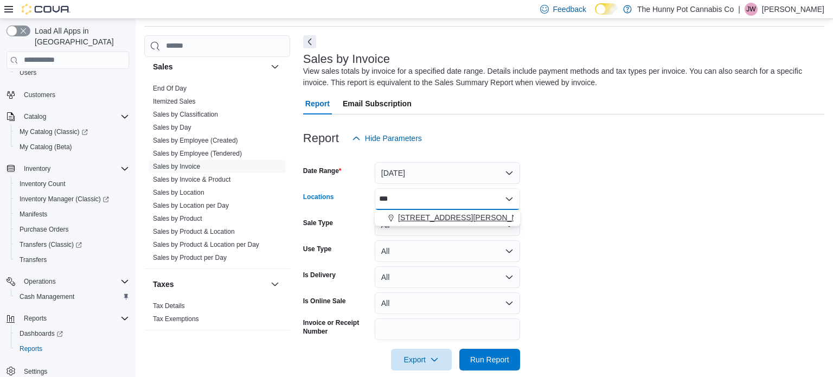
type input "***"
click at [446, 216] on span "659 Upper James St" at bounding box center [467, 217] width 138 height 11
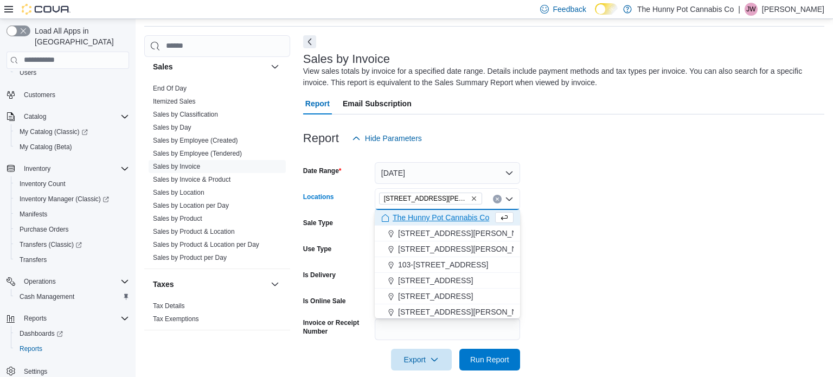
click at [634, 266] on form "Date Range Yesterday Locations 659 Upper James St Combo box. Selected. 659 Uppe…" at bounding box center [563, 259] width 521 height 221
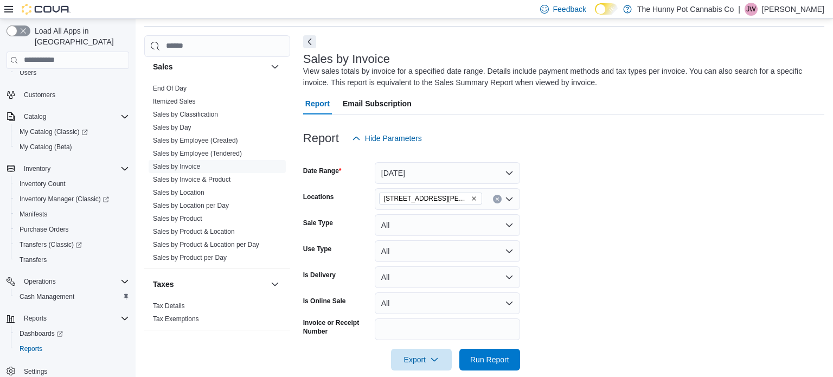
scroll to position [51, 0]
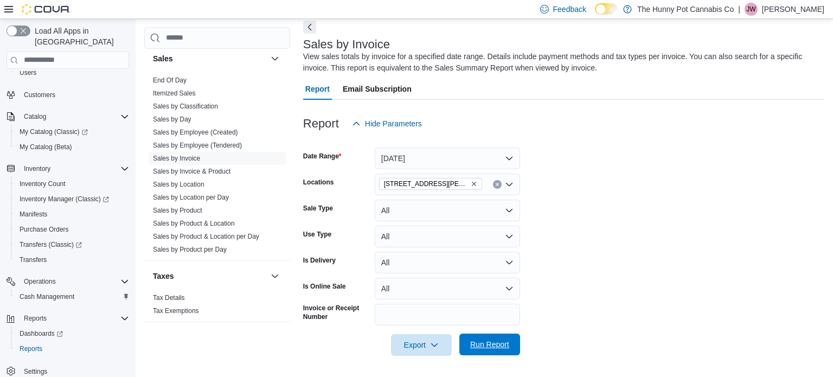
click at [492, 346] on span "Run Report" at bounding box center [489, 344] width 39 height 11
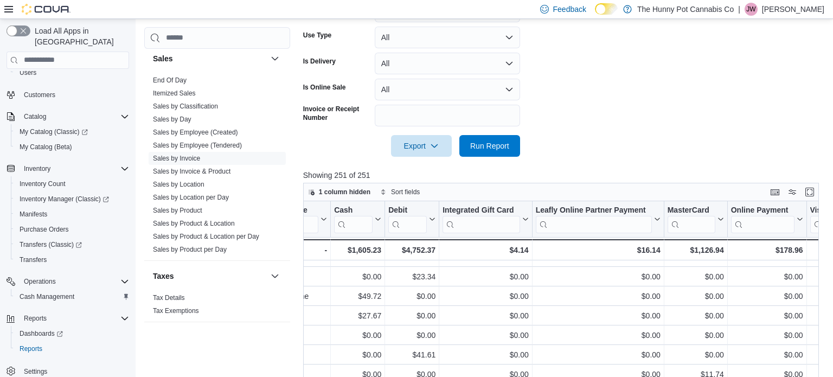
scroll to position [579, 2289]
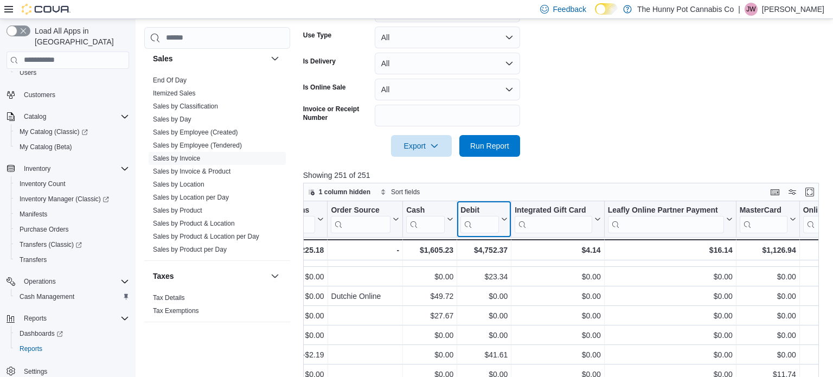
click at [465, 207] on div "Debit" at bounding box center [480, 210] width 39 height 10
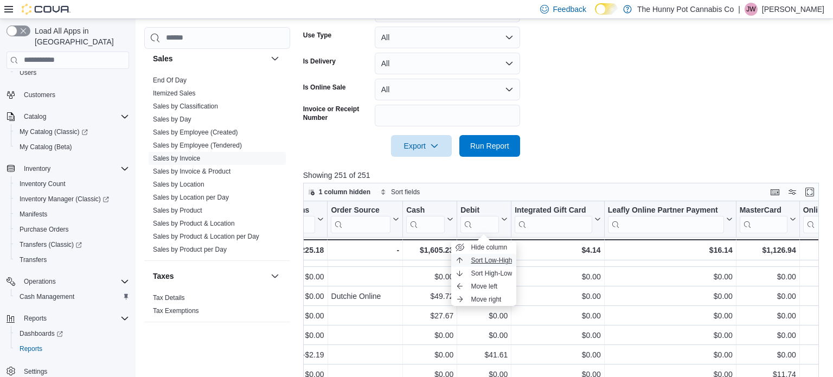
click at [484, 259] on span "Sort Low-High" at bounding box center [491, 260] width 41 height 9
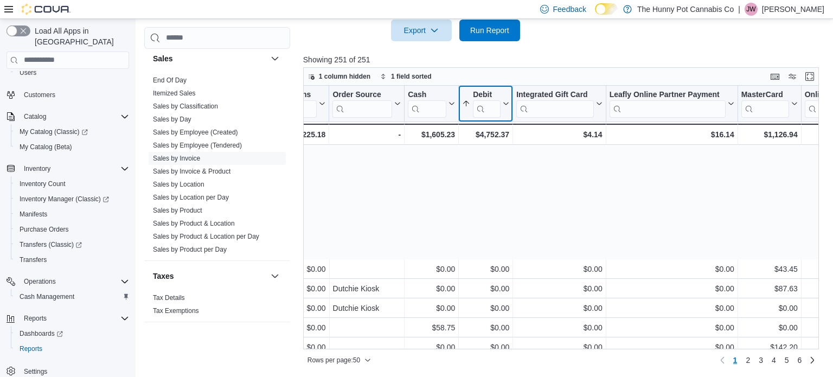
scroll to position [772, 2287]
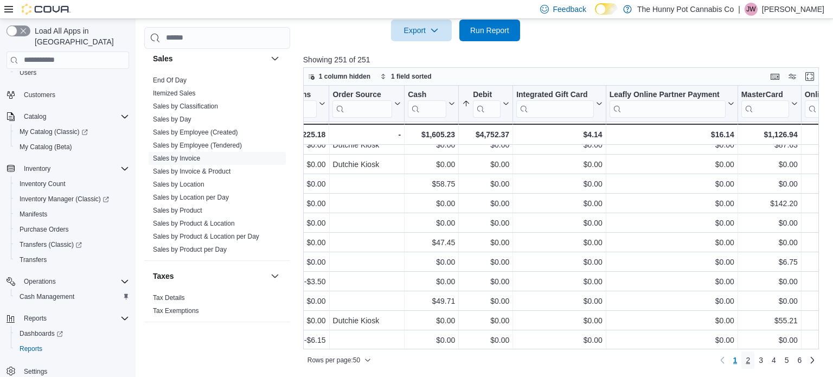
click at [751, 364] on link "2" at bounding box center [748, 360] width 13 height 17
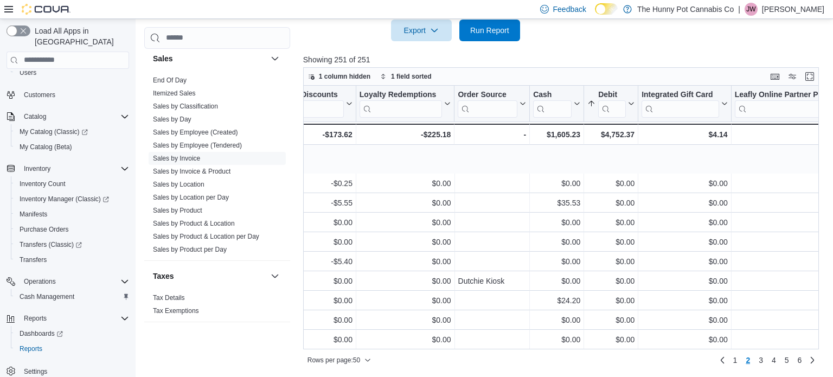
scroll to position [772, 2162]
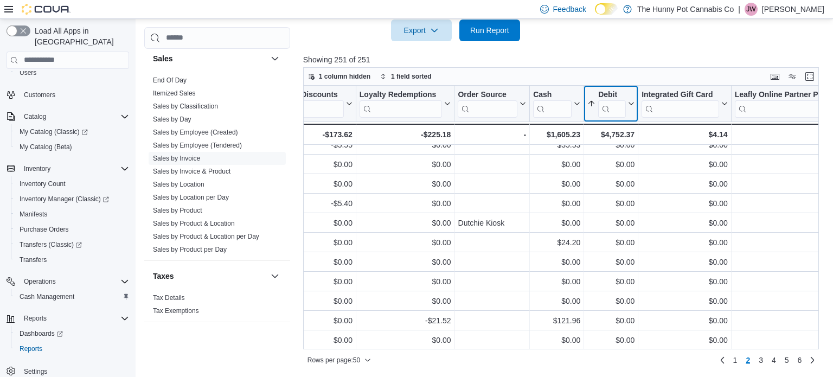
click at [632, 106] on icon at bounding box center [630, 103] width 9 height 7
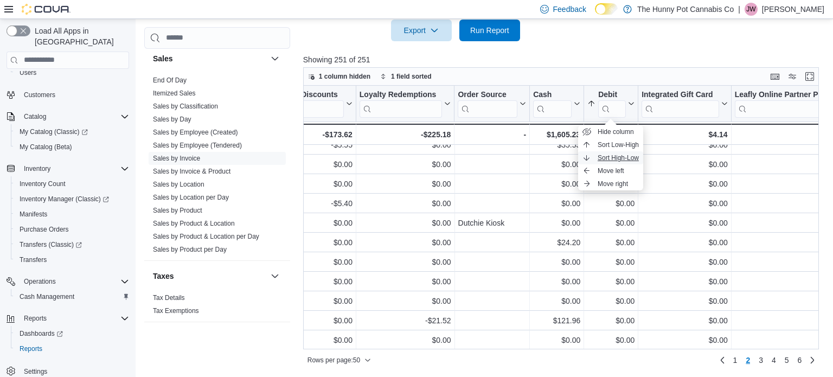
click at [620, 154] on span "Sort High-Low" at bounding box center [618, 158] width 41 height 9
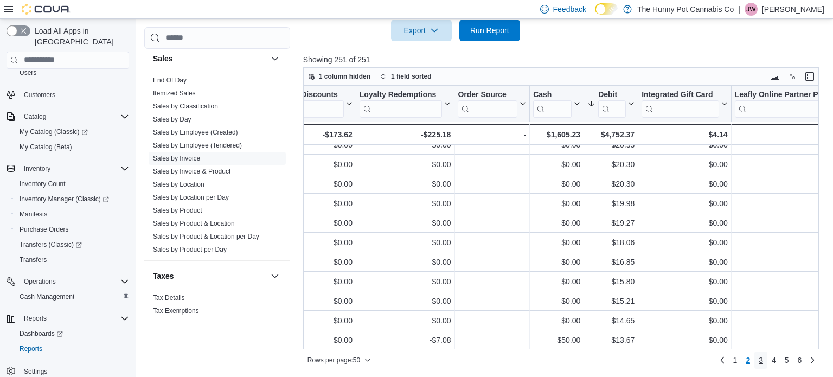
click at [760, 361] on span "3" at bounding box center [761, 360] width 4 height 11
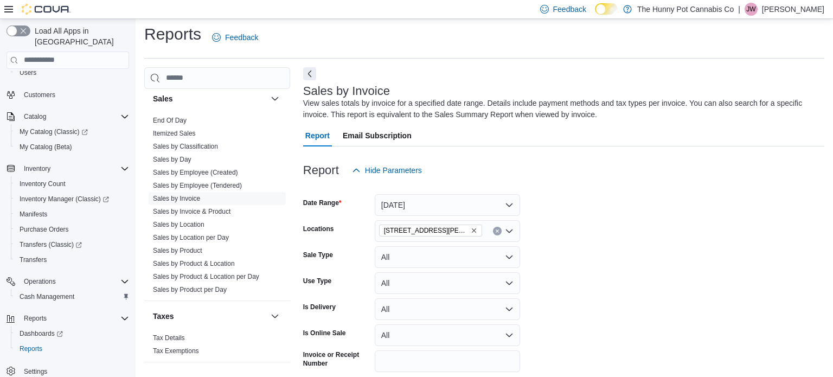
scroll to position [0, 0]
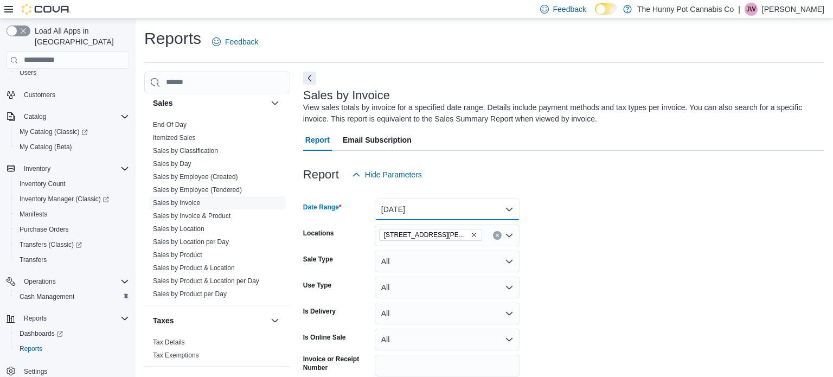
click at [487, 206] on button "Yesterday" at bounding box center [447, 210] width 145 height 22
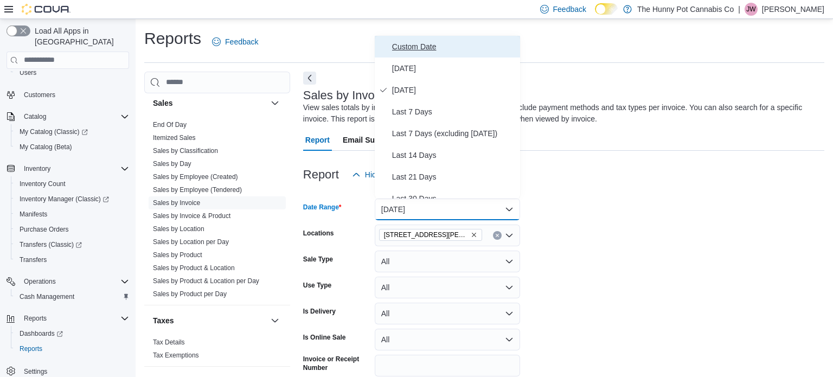
click at [408, 48] on span "Custom Date" at bounding box center [454, 46] width 124 height 13
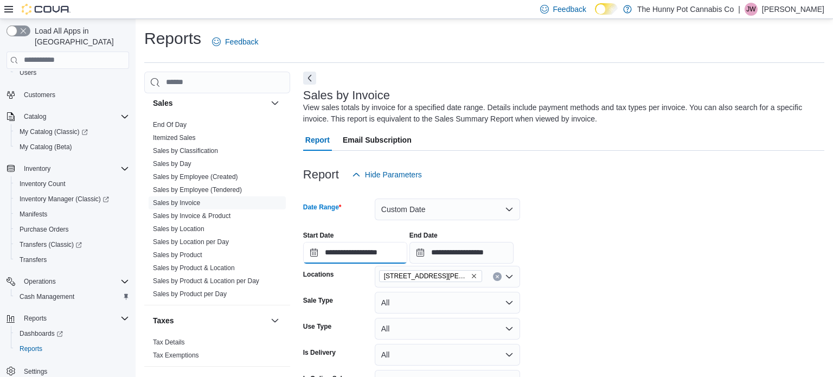
click at [342, 252] on input "**********" at bounding box center [355, 253] width 104 height 22
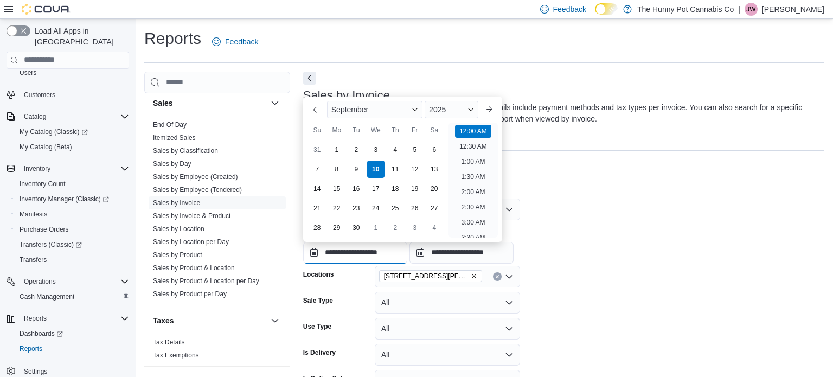
scroll to position [34, 0]
click at [336, 171] on div "8" at bounding box center [336, 168] width 19 height 19
type input "**********"
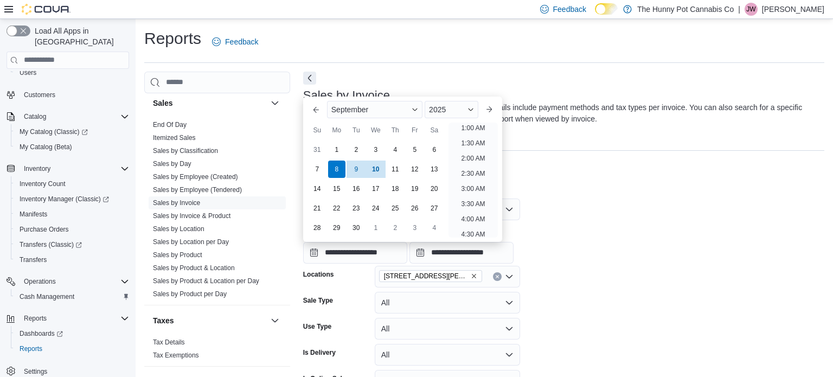
scroll to position [2, 0]
click at [490, 257] on input "**********" at bounding box center [462, 253] width 104 height 22
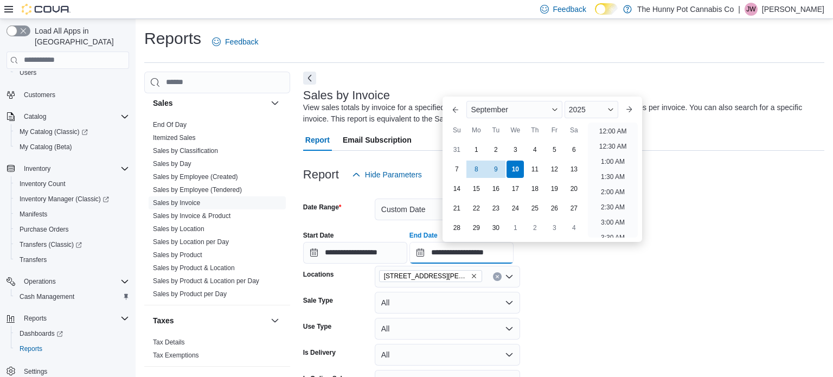
scroll to position [616, 0]
click at [473, 175] on div "8" at bounding box center [476, 168] width 19 height 19
type input "**********"
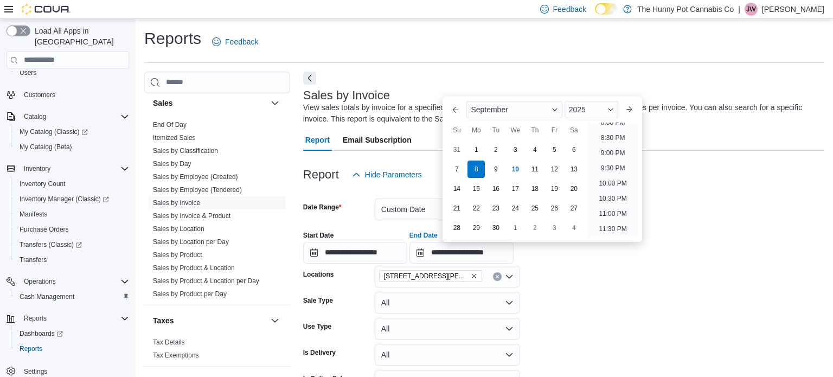
click at [683, 216] on form "**********" at bounding box center [563, 317] width 521 height 263
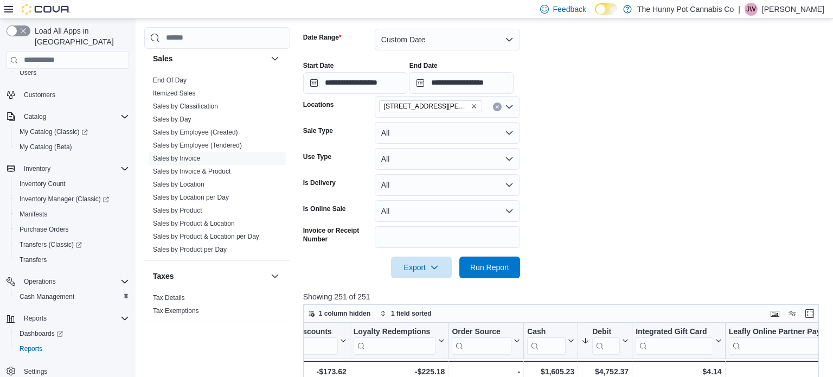
scroll to position [169, 0]
click at [503, 137] on button "All" at bounding box center [447, 134] width 145 height 22
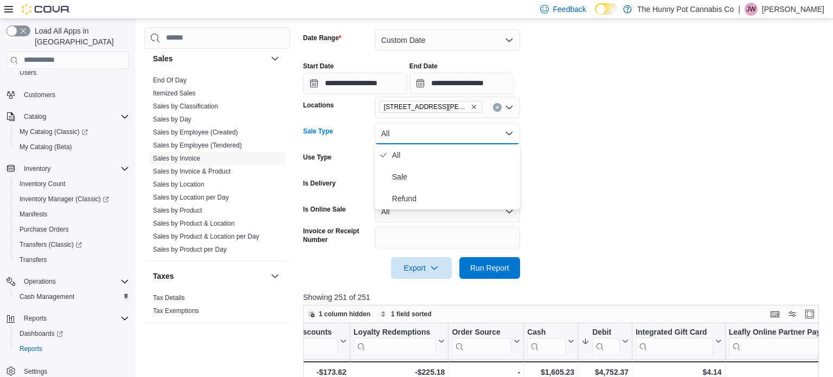
click at [503, 137] on button "All" at bounding box center [447, 134] width 145 height 22
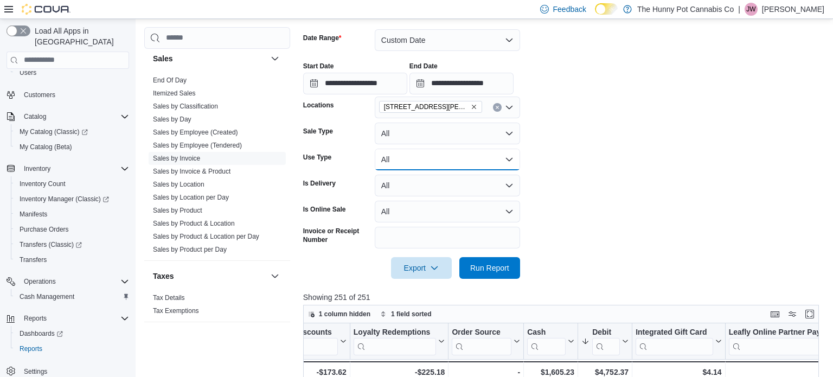
click at [512, 164] on button "All" at bounding box center [447, 160] width 145 height 22
click at [501, 138] on button "All" at bounding box center [447, 134] width 145 height 22
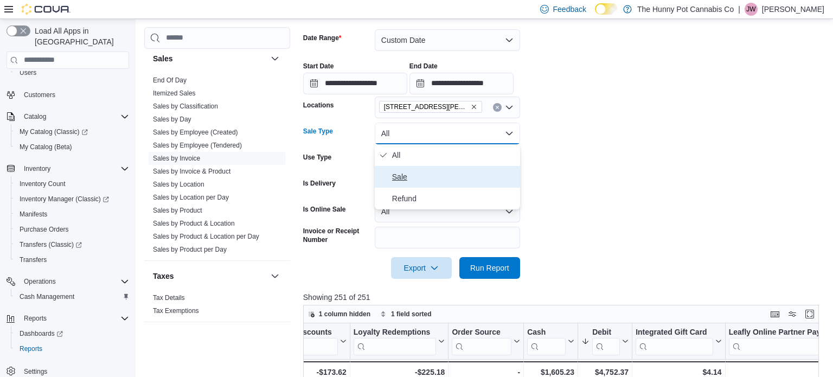
click at [411, 175] on span "Sale" at bounding box center [454, 176] width 124 height 13
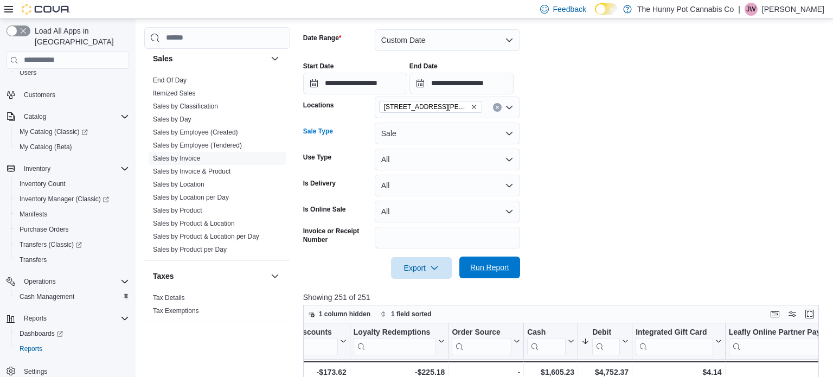
click at [497, 264] on span "Run Report" at bounding box center [489, 267] width 39 height 11
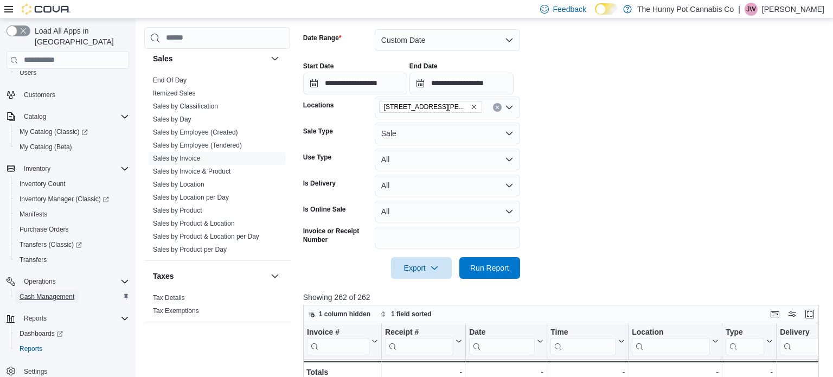
click at [42, 292] on span "Cash Management" at bounding box center [47, 296] width 55 height 9
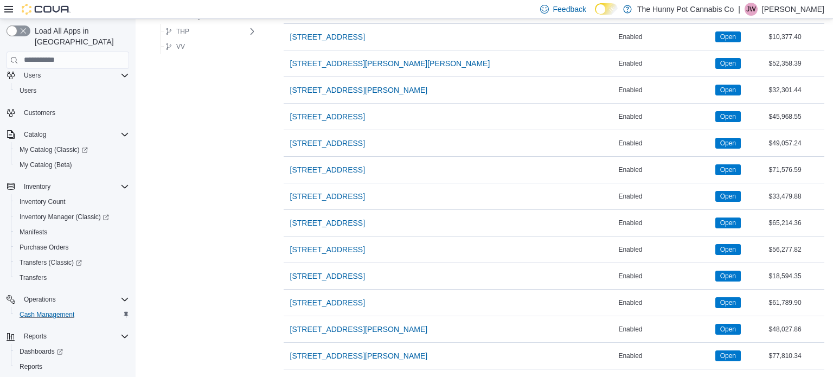
scroll to position [783, 0]
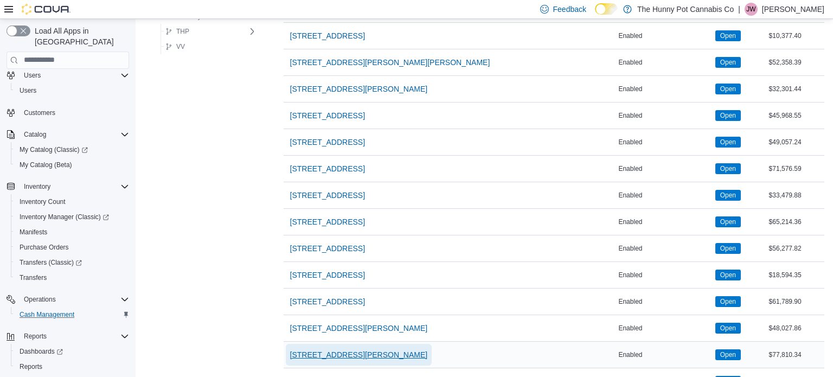
click at [324, 349] on span "659 Upper James St" at bounding box center [359, 354] width 138 height 11
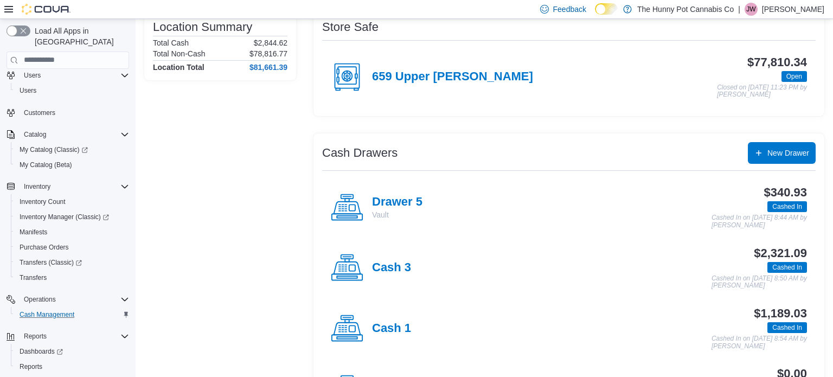
scroll to position [98, 0]
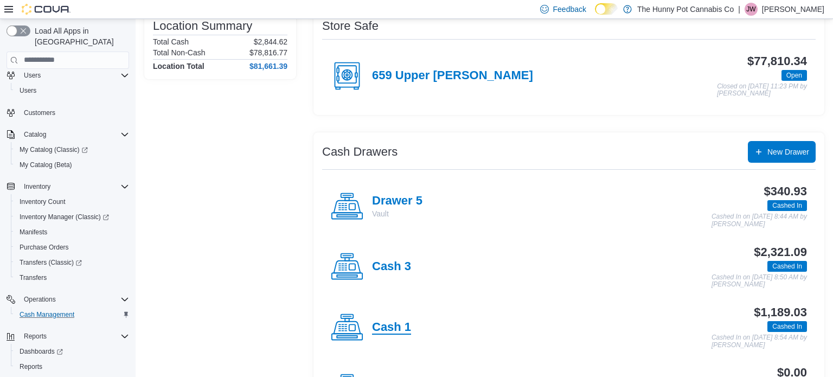
click at [392, 327] on h4 "Cash 1" at bounding box center [391, 328] width 39 height 14
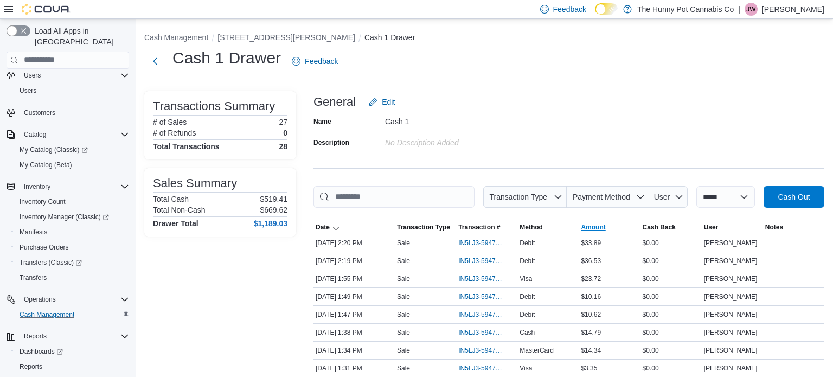
click at [590, 227] on span "Amount" at bounding box center [593, 227] width 24 height 9
click at [155, 62] on button "Next" at bounding box center [155, 61] width 22 height 22
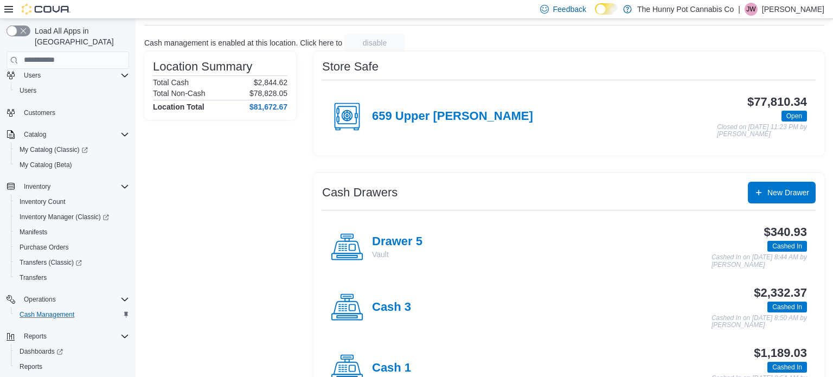
scroll to position [58, 0]
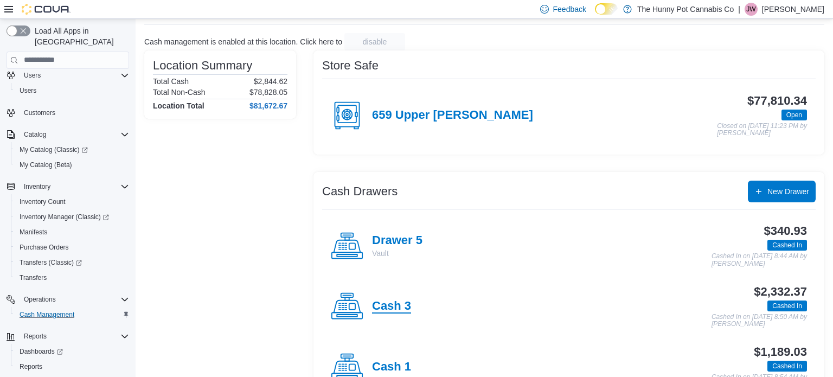
click at [394, 300] on h4 "Cash 3" at bounding box center [391, 306] width 39 height 14
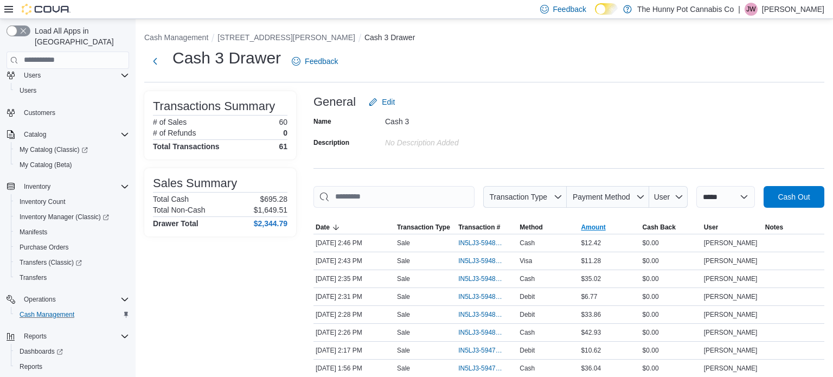
click at [589, 226] on span "Amount" at bounding box center [593, 227] width 24 height 9
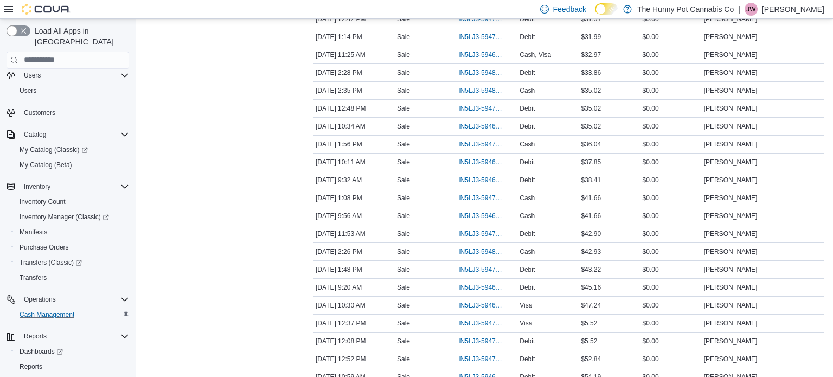
scroll to position [705, 0]
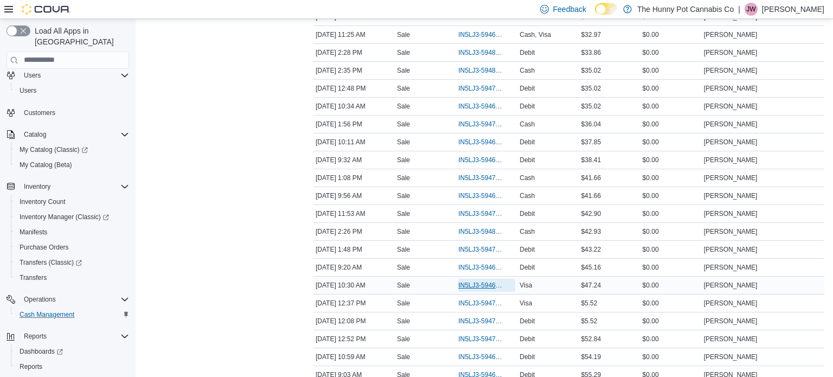
click at [482, 281] on span "IN5LJ3-5946640" at bounding box center [481, 285] width 46 height 9
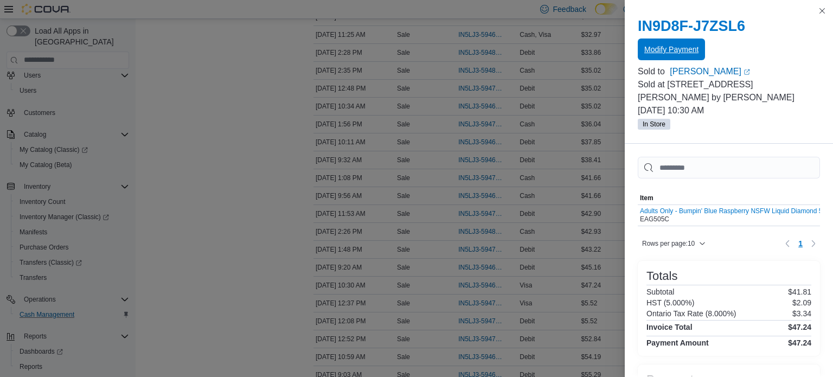
click at [654, 56] on span "Modify Payment" at bounding box center [671, 50] width 54 height 22
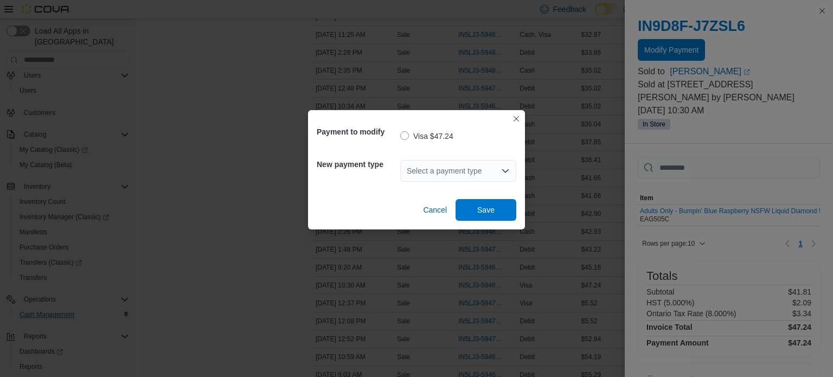
click at [445, 173] on div "Select a payment type" at bounding box center [458, 171] width 116 height 22
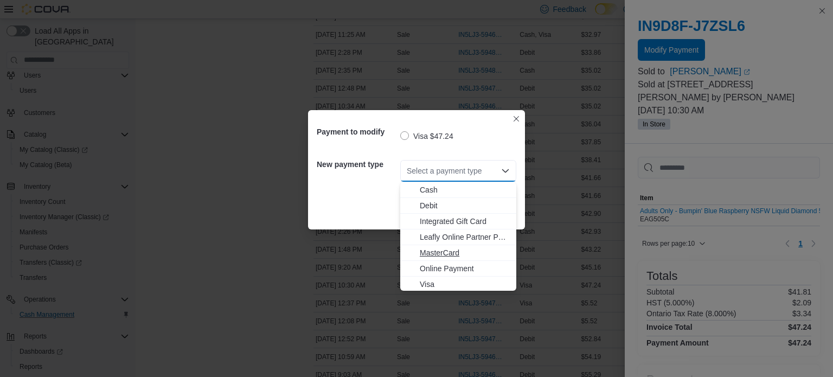
click at [440, 254] on span "MasterCard" at bounding box center [465, 252] width 90 height 11
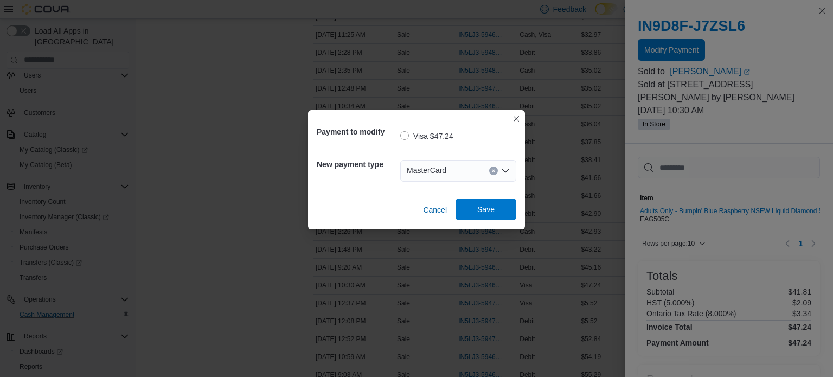
click at [493, 207] on span "Save" at bounding box center [485, 209] width 17 height 11
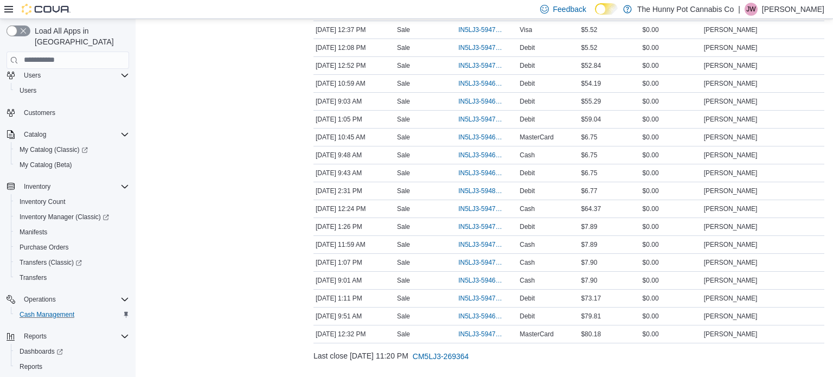
scroll to position [979, 0]
click at [474, 293] on span "IN5LJ3-5947559" at bounding box center [481, 297] width 46 height 9
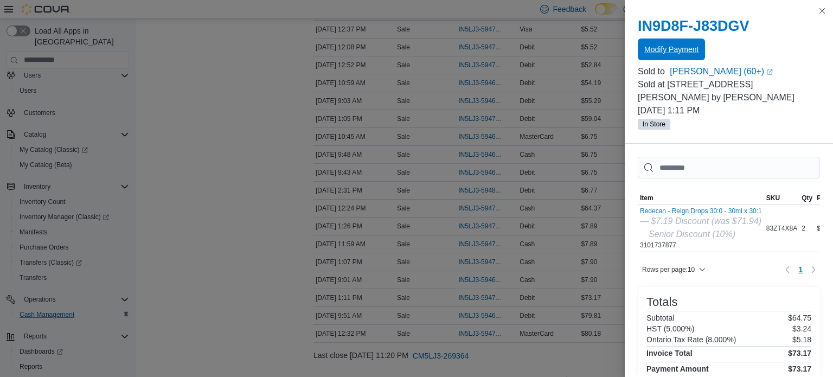
click at [661, 47] on span "Modify Payment" at bounding box center [671, 49] width 54 height 11
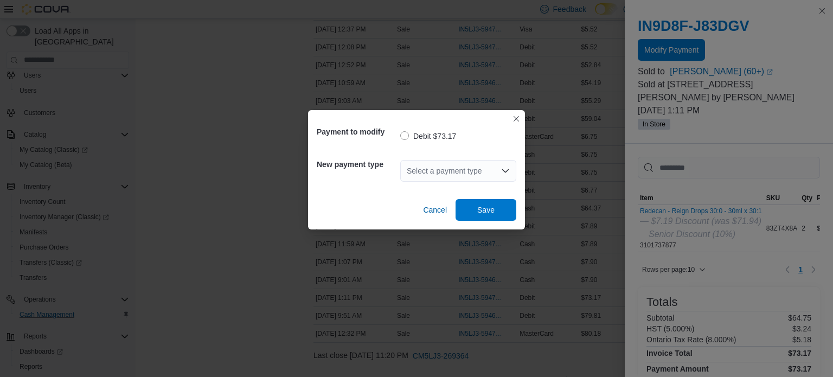
click at [443, 175] on div "Select a payment type" at bounding box center [458, 171] width 116 height 22
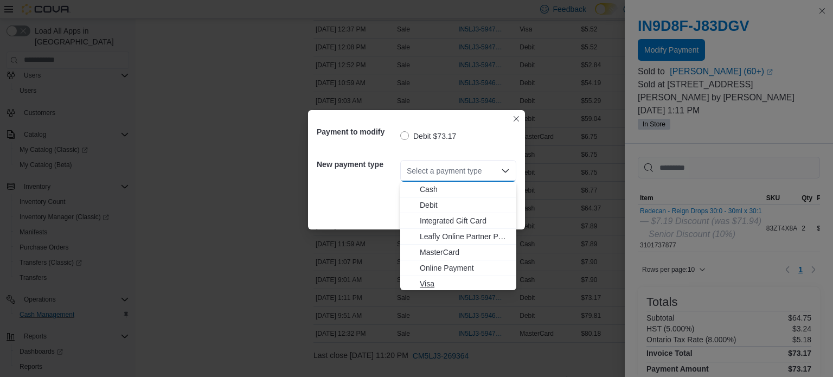
click at [433, 279] on span "Visa" at bounding box center [465, 283] width 90 height 11
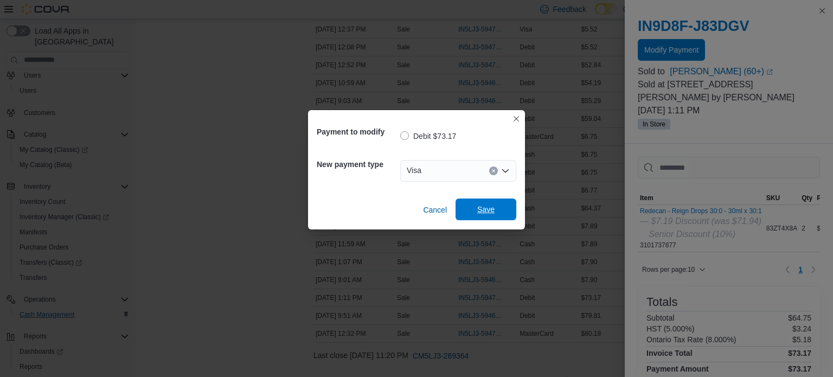
click at [496, 203] on span "Save" at bounding box center [486, 210] width 48 height 22
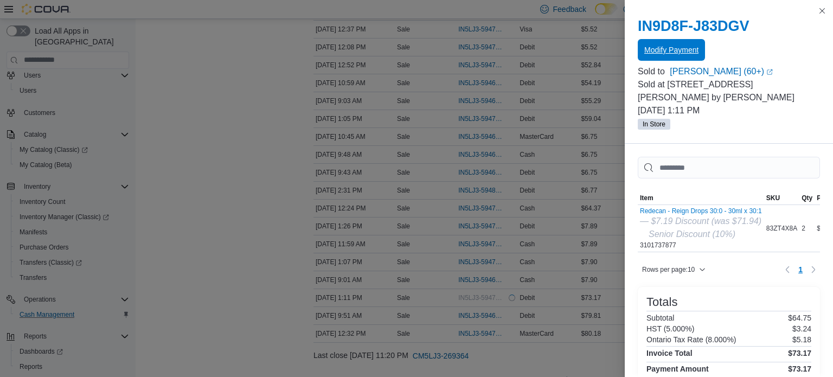
scroll to position [0, 0]
click at [683, 48] on span "Modify Payment" at bounding box center [671, 49] width 54 height 11
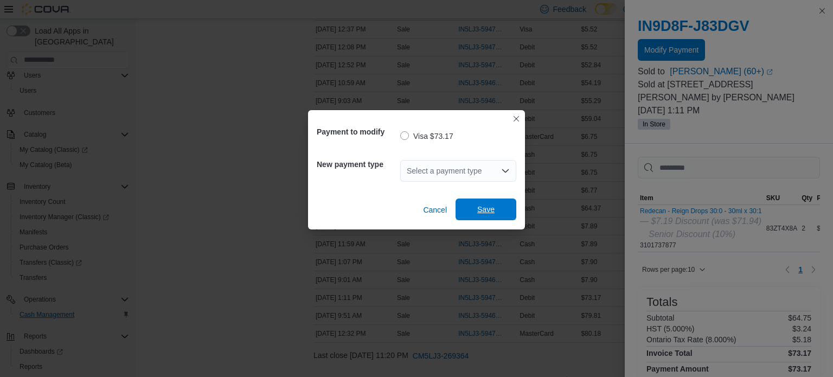
click at [495, 206] on span "Save" at bounding box center [486, 210] width 48 height 22
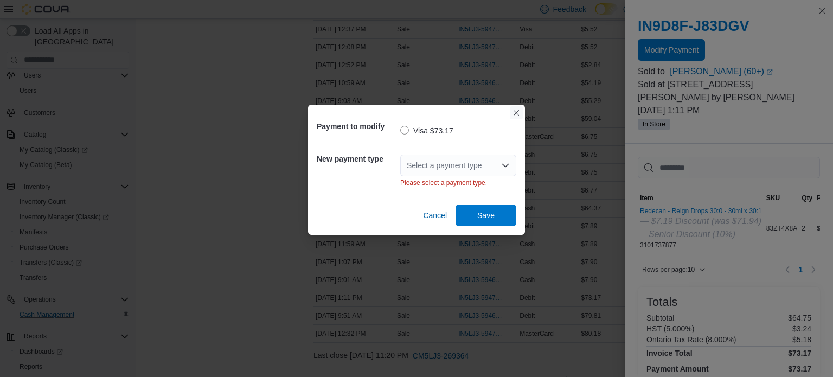
click at [518, 116] on button "Closes this modal window" at bounding box center [516, 112] width 13 height 13
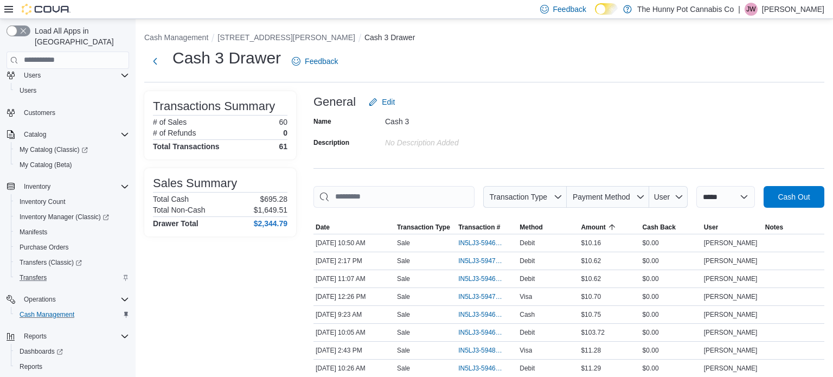
scroll to position [63, 0]
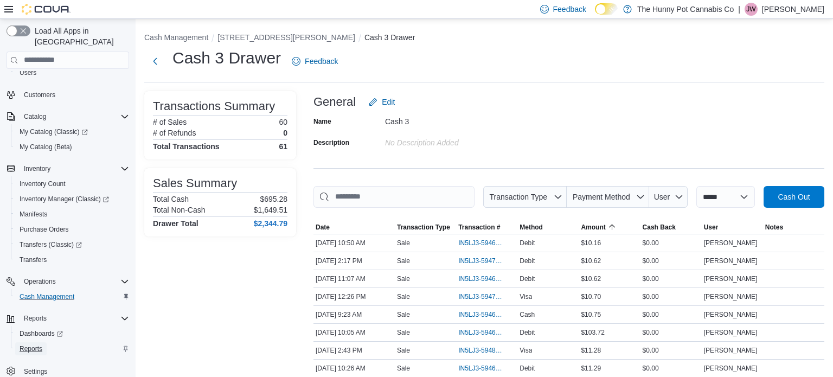
click at [33, 344] on span "Reports" at bounding box center [31, 348] width 23 height 9
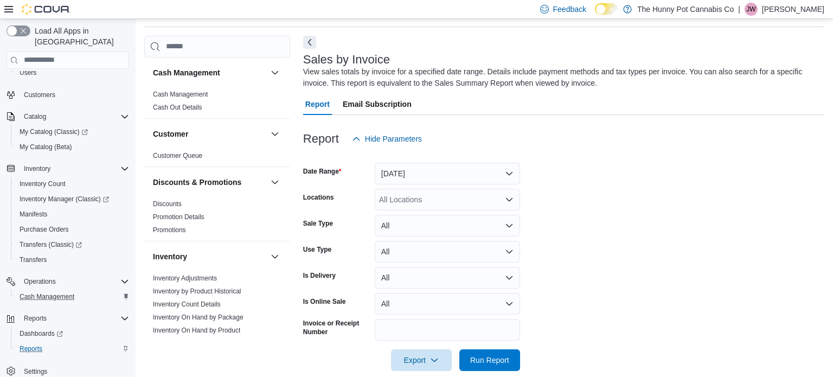
scroll to position [36, 0]
click at [439, 171] on button "Yesterday" at bounding box center [447, 173] width 145 height 22
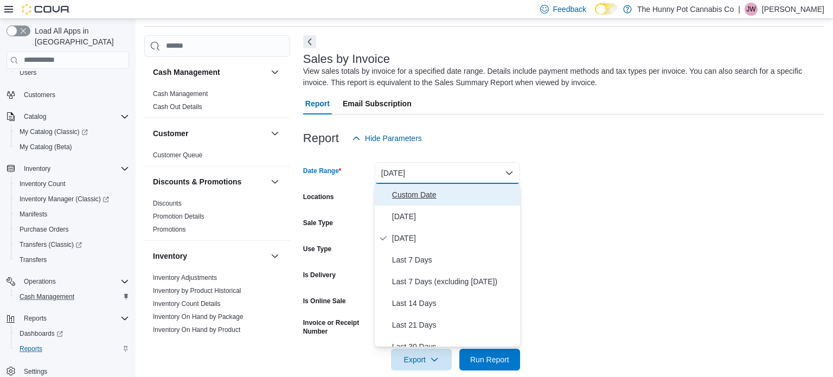
click at [426, 189] on span "Custom Date" at bounding box center [454, 194] width 124 height 13
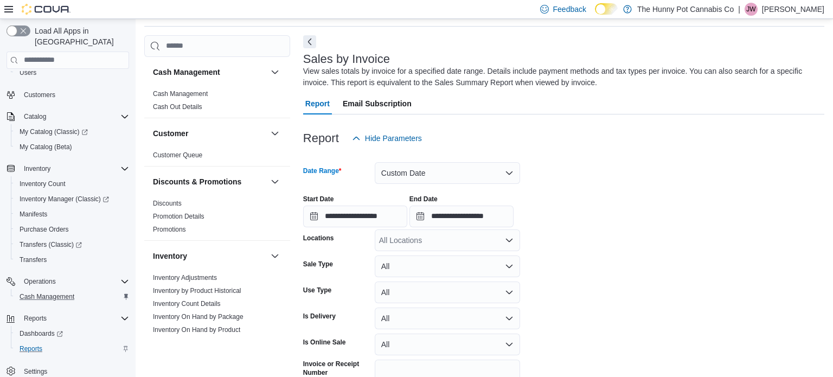
click at [423, 238] on div "All Locations" at bounding box center [447, 240] width 145 height 22
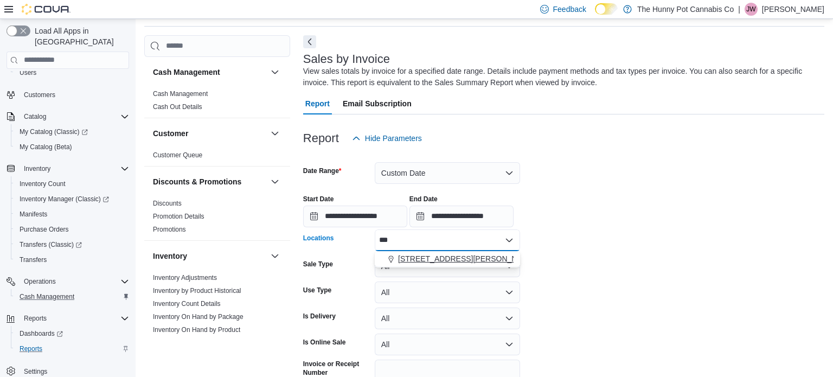
type input "***"
click at [434, 259] on span "659 Upper James St" at bounding box center [467, 258] width 138 height 11
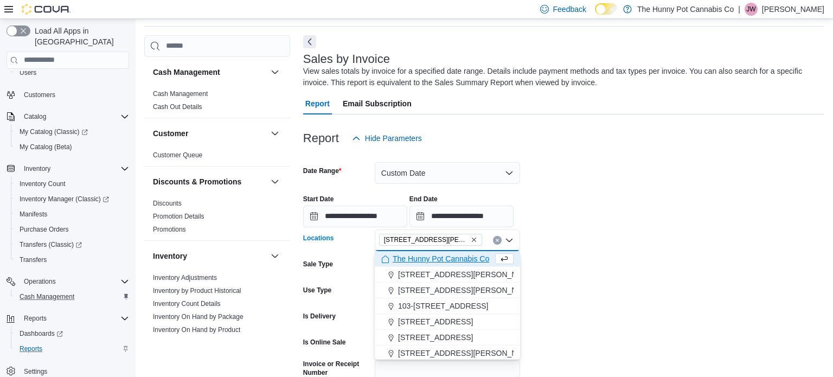
click at [775, 214] on div "**********" at bounding box center [563, 206] width 521 height 41
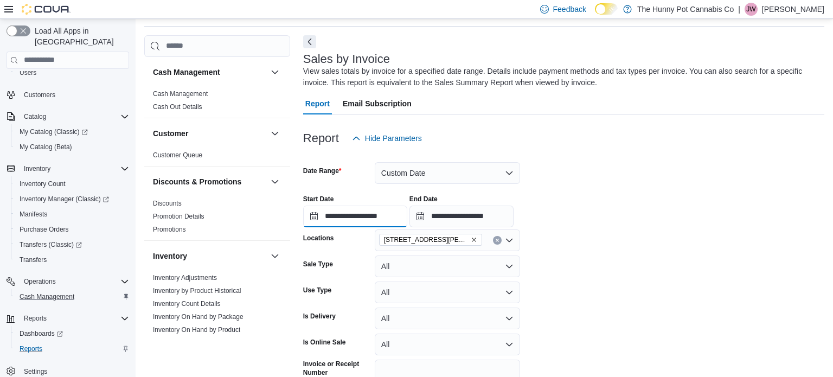
click at [378, 211] on input "**********" at bounding box center [355, 217] width 104 height 22
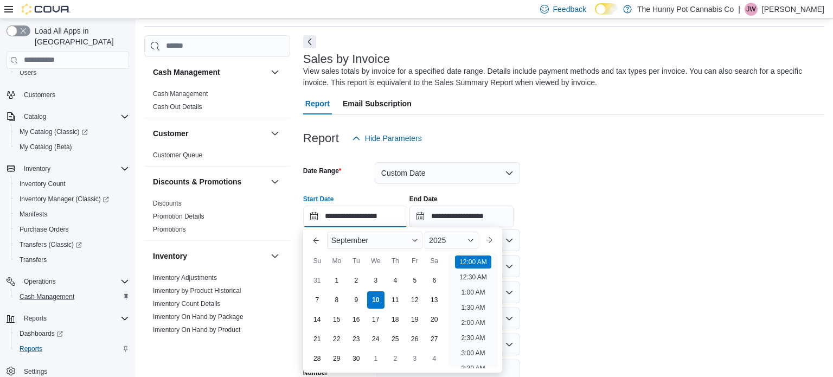
scroll to position [34, 0]
click at [341, 299] on div "8" at bounding box center [336, 299] width 19 height 19
type input "**********"
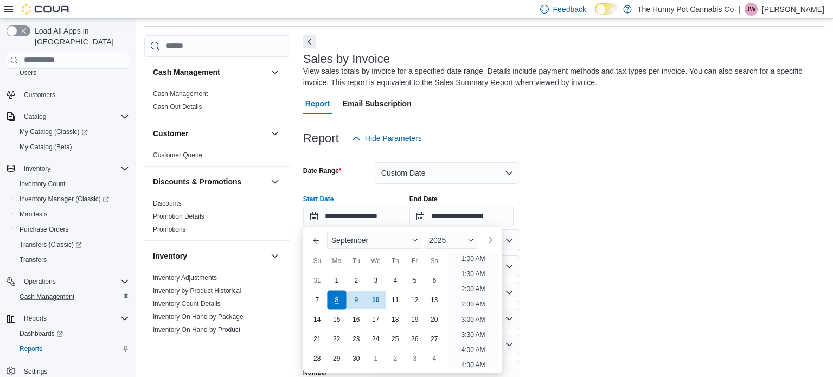
scroll to position [2, 0]
click at [640, 247] on form "**********" at bounding box center [563, 280] width 521 height 263
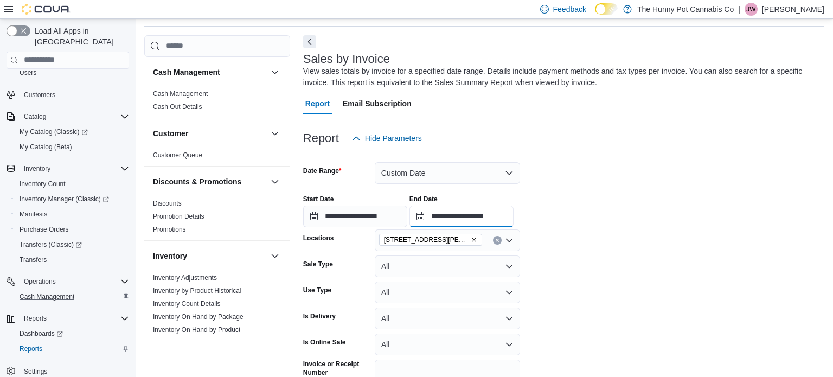
click at [491, 216] on input "**********" at bounding box center [462, 217] width 104 height 22
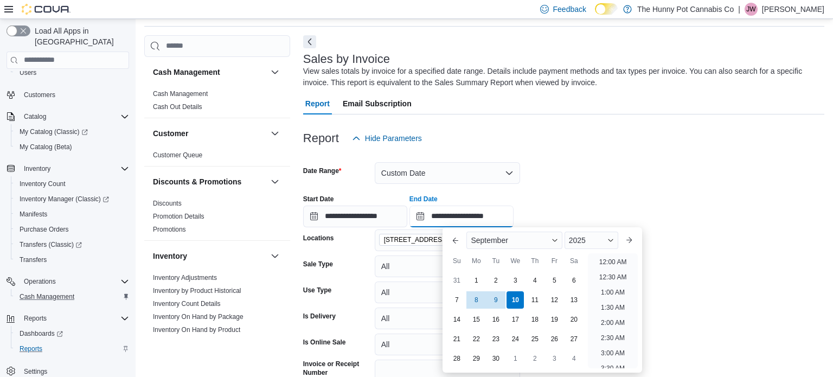
scroll to position [616, 0]
click at [474, 299] on div "8" at bounding box center [476, 299] width 19 height 19
type input "**********"
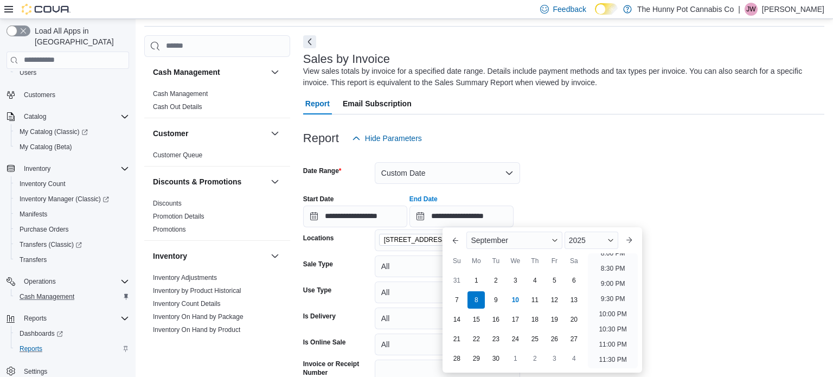
click at [673, 201] on div "**********" at bounding box center [563, 206] width 521 height 41
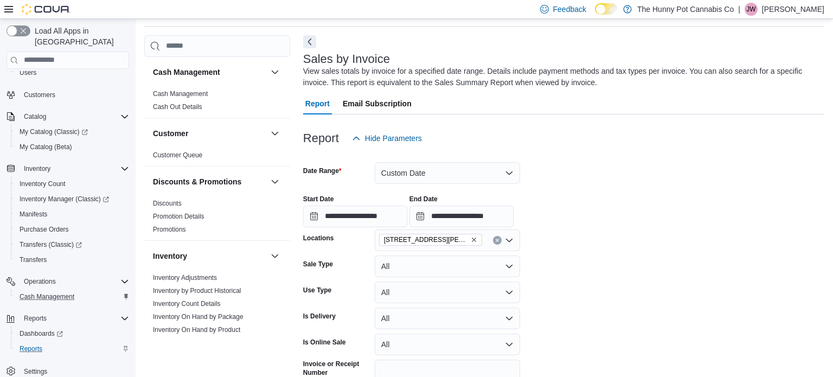
scroll to position [92, 0]
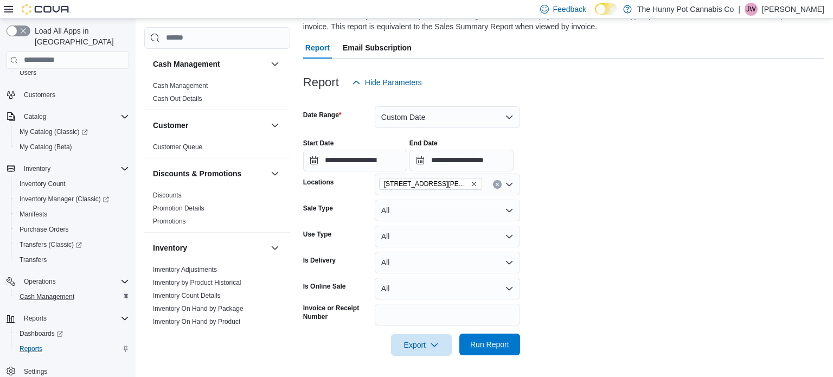
click at [493, 343] on span "Run Report" at bounding box center [489, 344] width 39 height 11
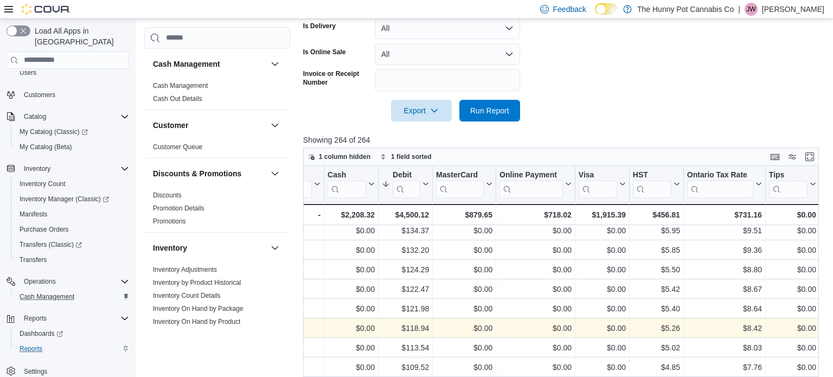
scroll to position [1, 2365]
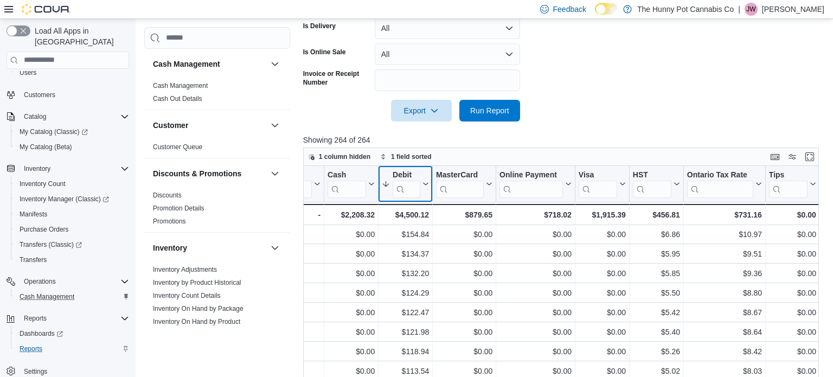
click at [424, 184] on icon at bounding box center [424, 184] width 9 height 7
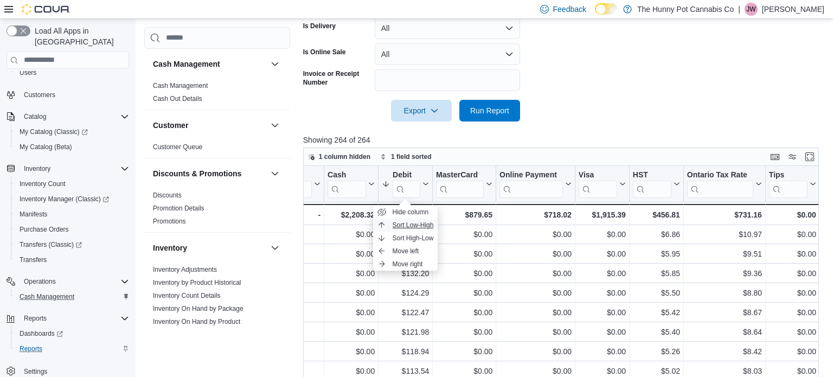
click at [418, 226] on span "Sort Low-High" at bounding box center [413, 225] width 41 height 9
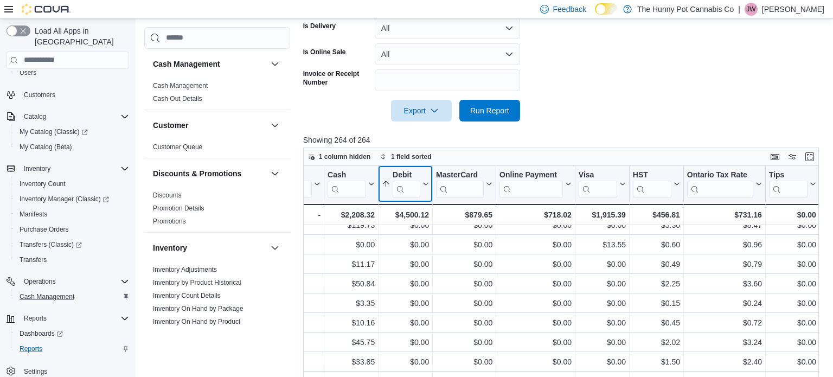
scroll to position [407, 0]
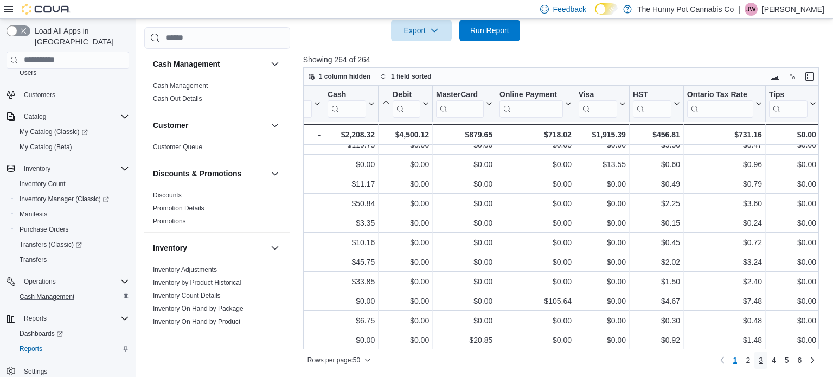
click at [764, 359] on link "3" at bounding box center [761, 360] width 13 height 17
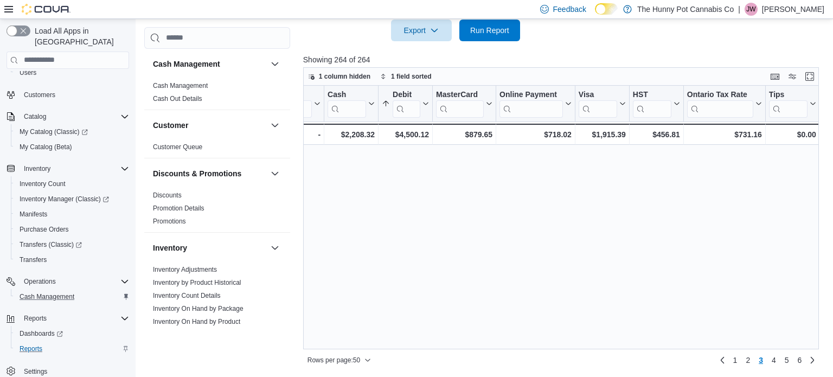
scroll to position [0, 0]
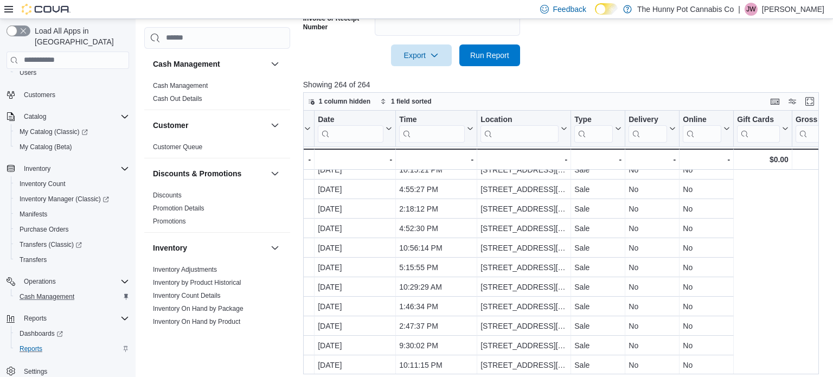
scroll to position [772, 0]
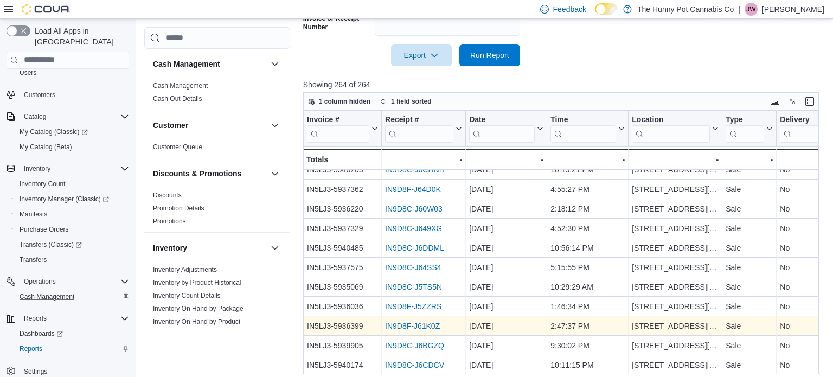
click at [430, 325] on link "IN9D8F-J61K0Z" at bounding box center [412, 326] width 55 height 9
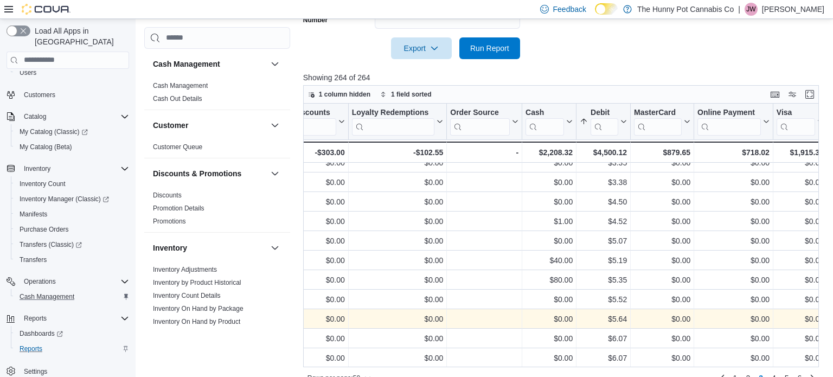
scroll to position [407, 0]
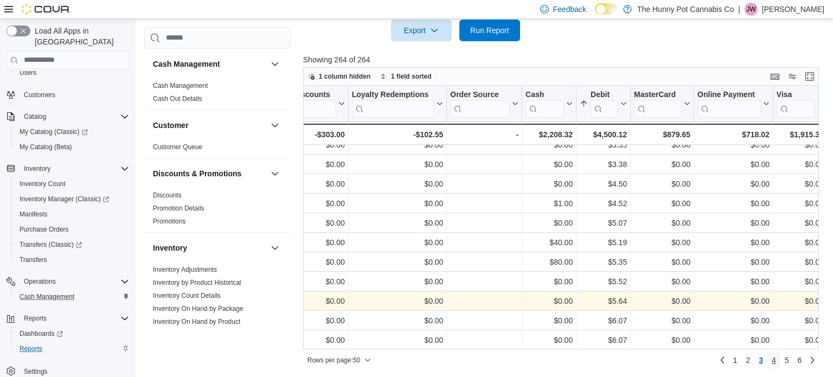
click at [774, 360] on span "4" at bounding box center [774, 360] width 4 height 11
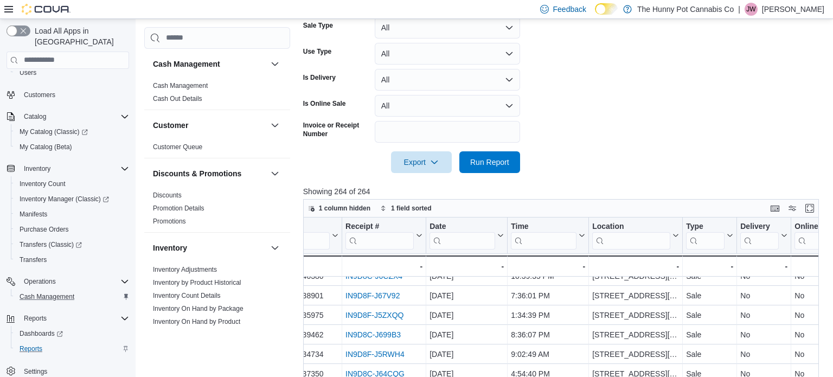
scroll to position [420, 0]
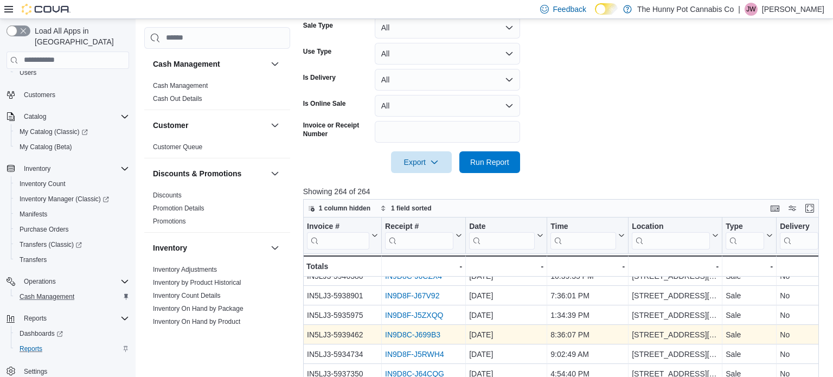
click at [429, 335] on link "IN9D8C-J699B3" at bounding box center [412, 334] width 55 height 9
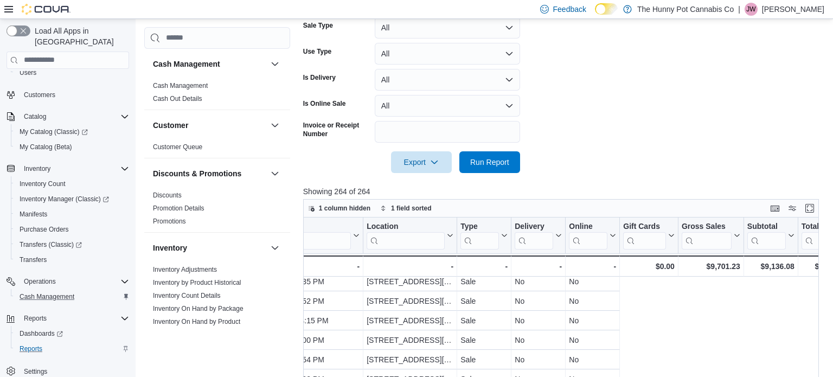
scroll to position [591, 0]
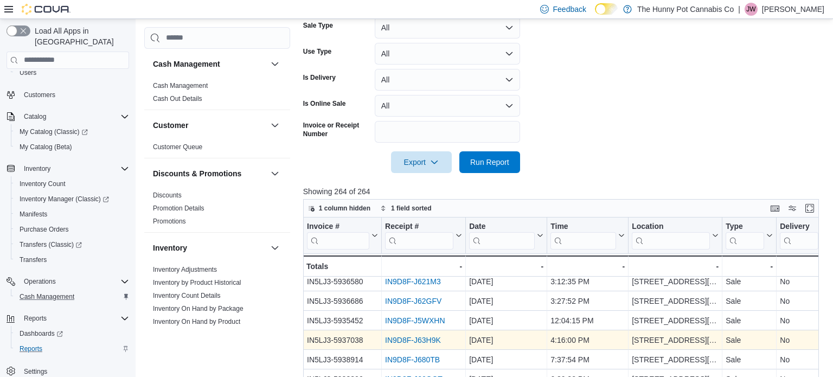
click at [418, 340] on link "IN9D8F-J63H9K" at bounding box center [413, 340] width 56 height 9
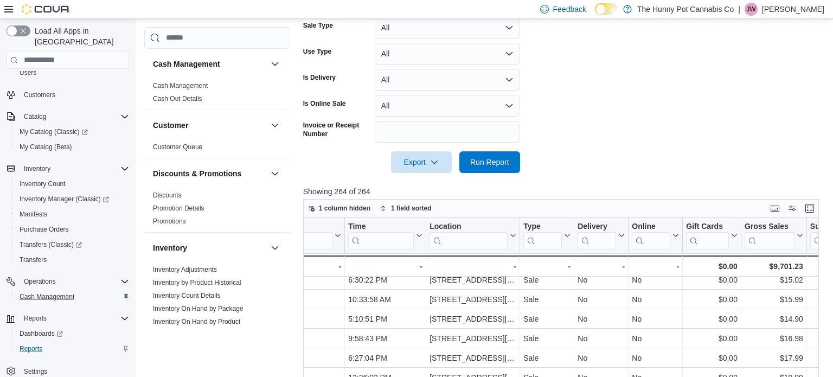
scroll to position [690, 0]
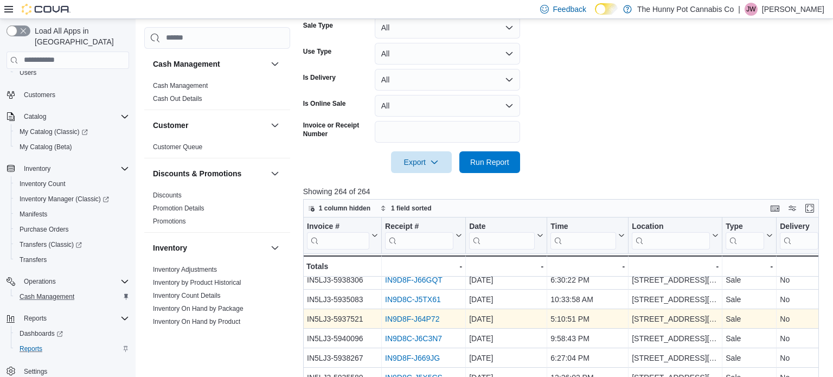
click at [416, 316] on link "IN9D8F-J64P72" at bounding box center [412, 319] width 54 height 9
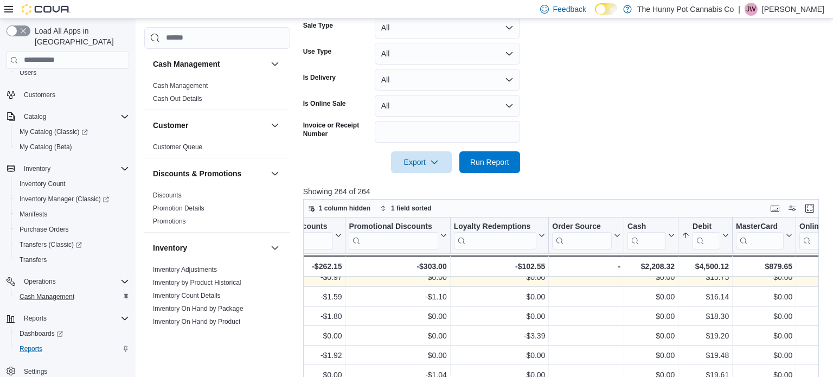
scroll to position [732, 2203]
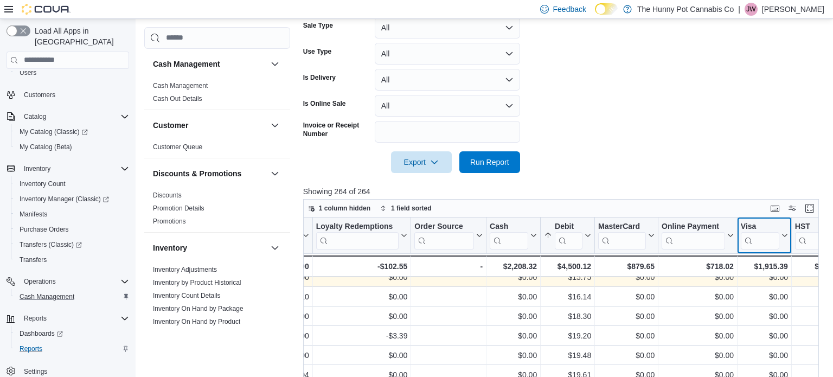
click at [782, 237] on icon at bounding box center [783, 235] width 9 height 7
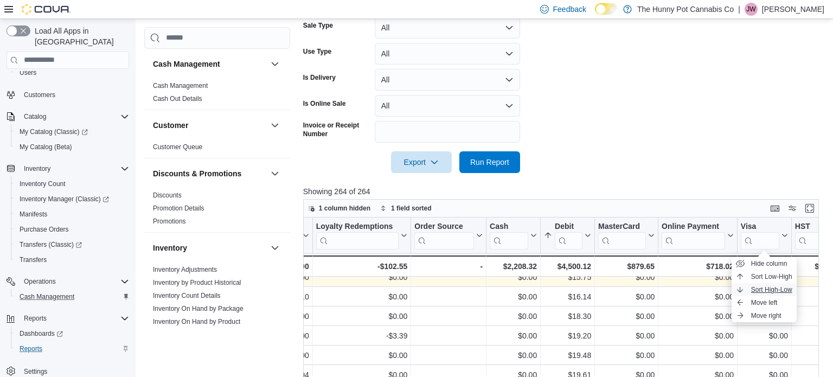
click at [772, 291] on span "Sort High-Low" at bounding box center [771, 289] width 41 height 9
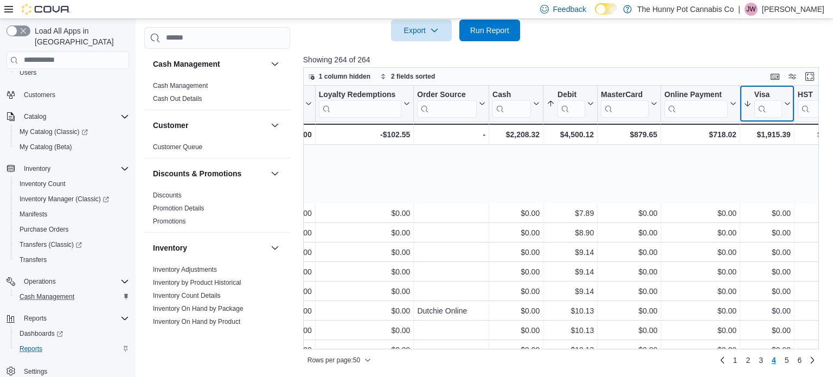
scroll to position [0, 2196]
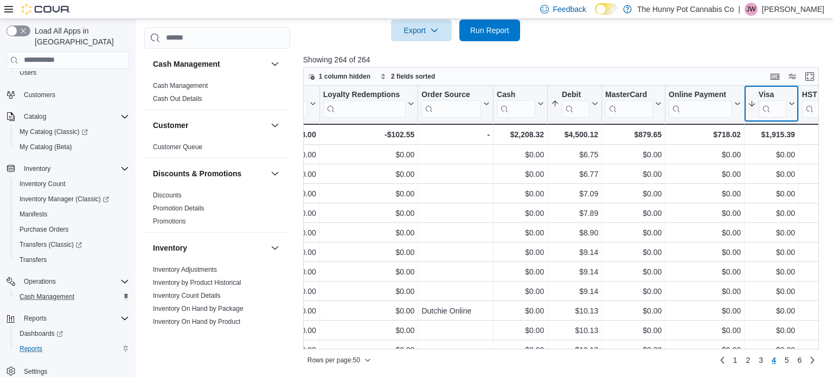
click at [792, 101] on icon at bounding box center [791, 103] width 9 height 7
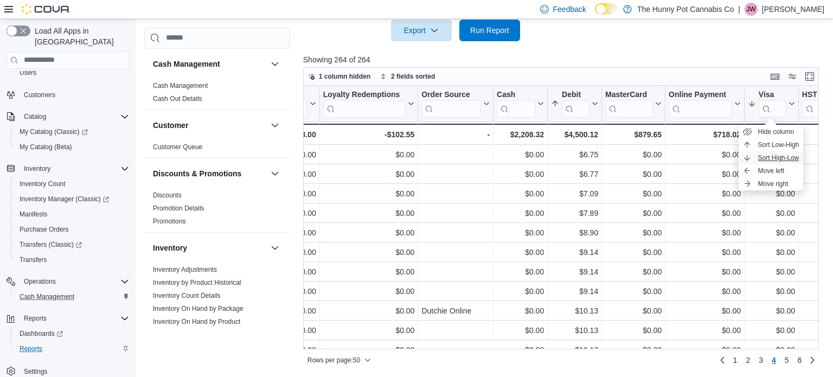
click at [778, 157] on span "Sort High-Low" at bounding box center [778, 158] width 41 height 9
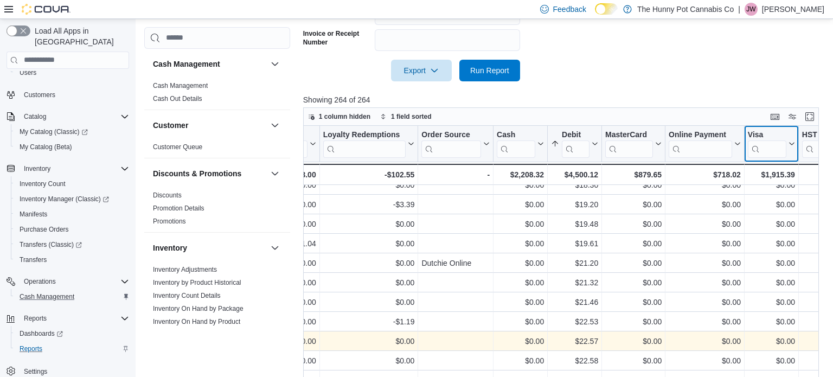
scroll to position [407, 0]
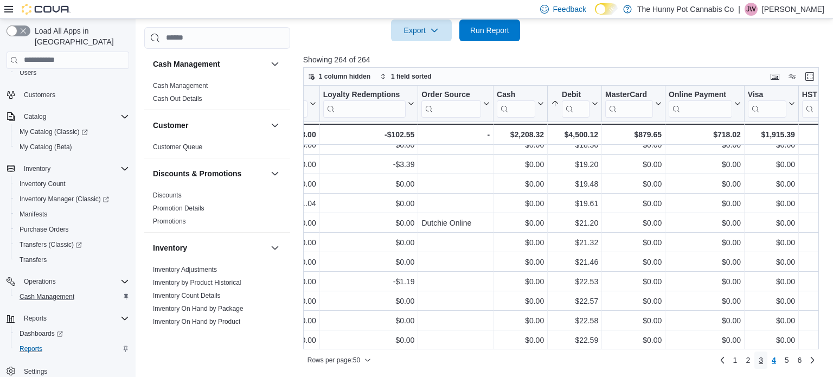
click at [762, 359] on span "3" at bounding box center [761, 360] width 4 height 11
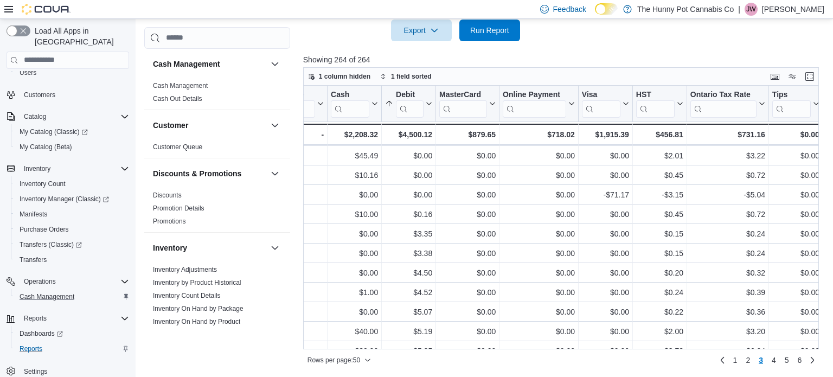
scroll to position [772, 2362]
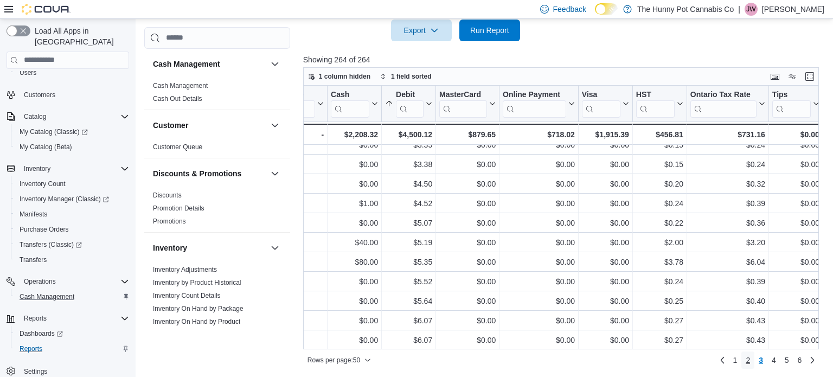
click at [747, 357] on span "2" at bounding box center [748, 360] width 4 height 11
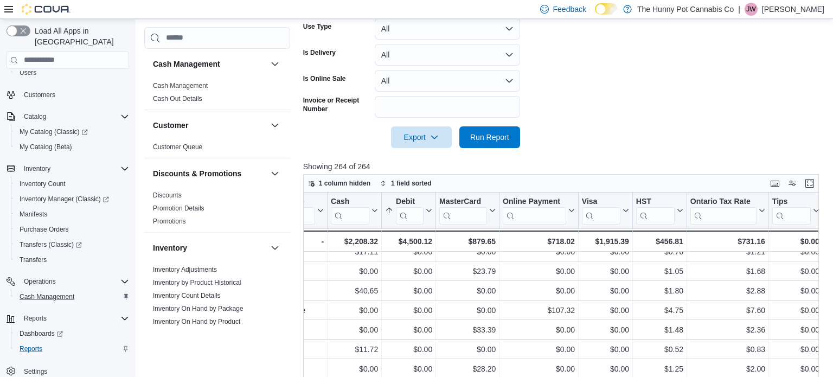
scroll to position [407, 0]
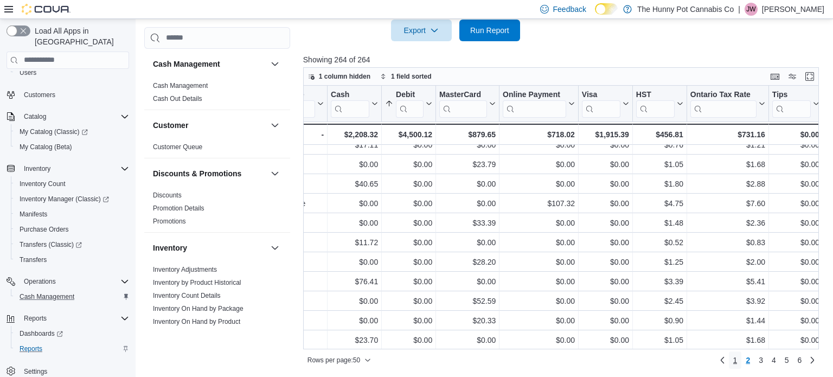
click at [736, 360] on span "1" at bounding box center [735, 360] width 4 height 11
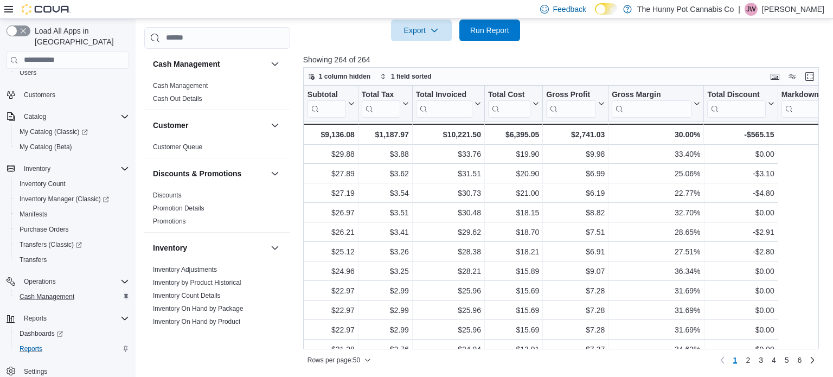
scroll to position [411, 0]
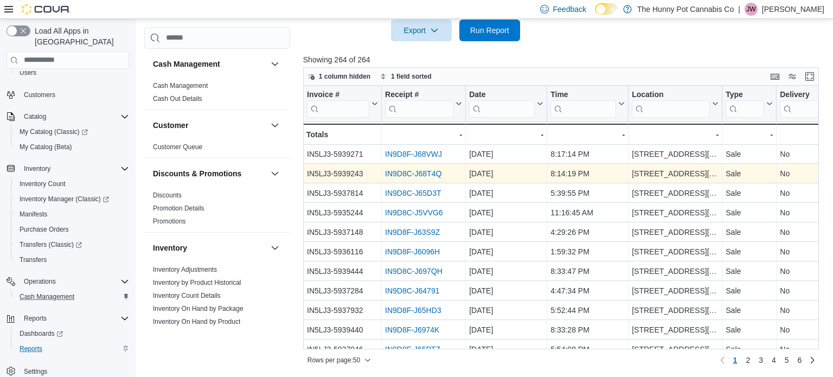
click at [413, 172] on link "IN9D8C-J68T4Q" at bounding box center [413, 173] width 56 height 9
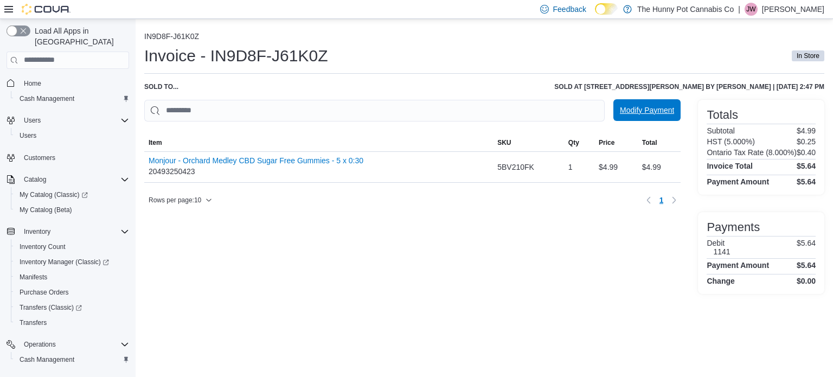
click at [659, 116] on span "Modify Payment" at bounding box center [647, 110] width 54 height 22
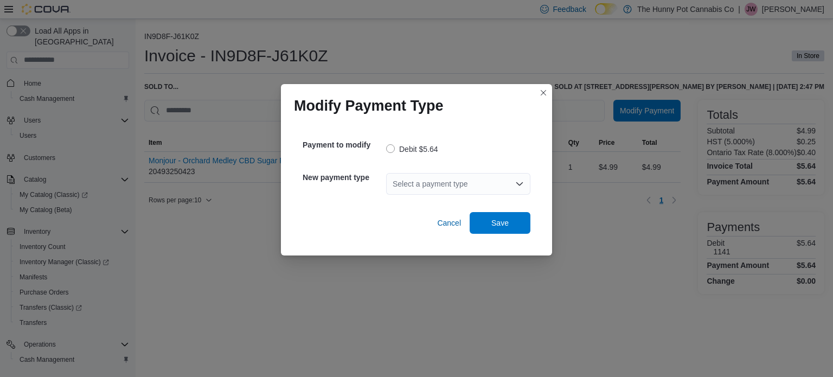
click at [508, 184] on div "Select a payment type" at bounding box center [458, 184] width 144 height 22
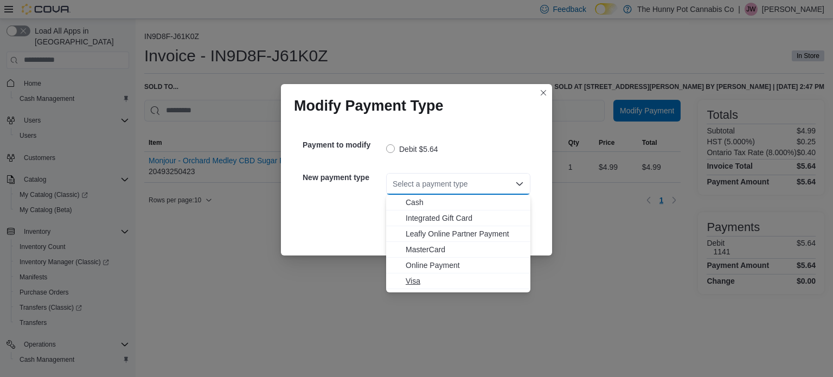
click at [417, 283] on span "Visa" at bounding box center [465, 281] width 118 height 11
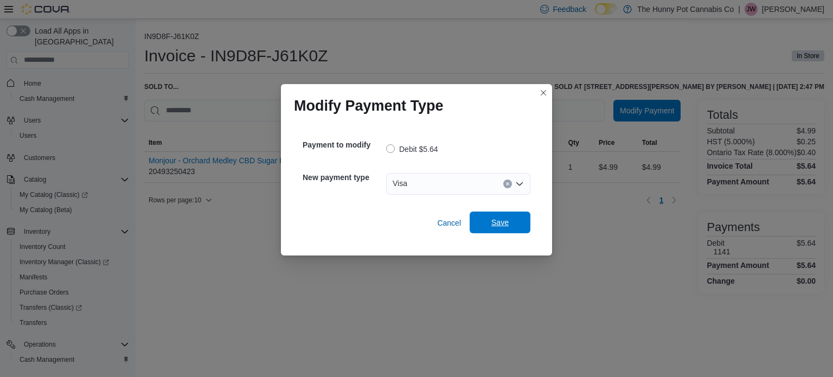
click at [501, 216] on span "Save" at bounding box center [500, 223] width 48 height 22
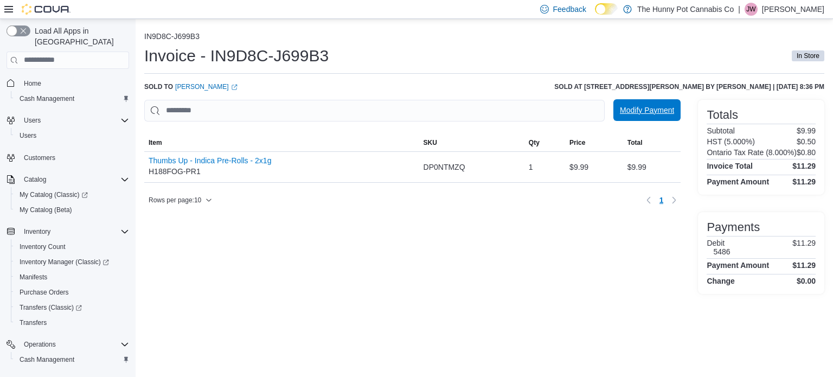
click at [656, 112] on span "Modify Payment" at bounding box center [647, 110] width 54 height 11
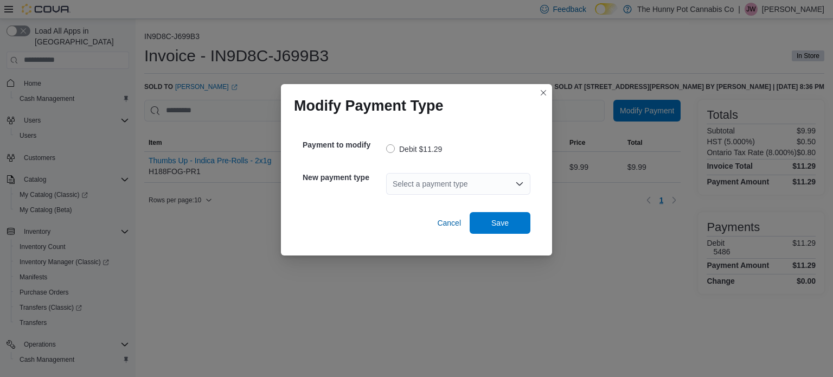
click at [425, 178] on div "Select a payment type" at bounding box center [458, 184] width 144 height 22
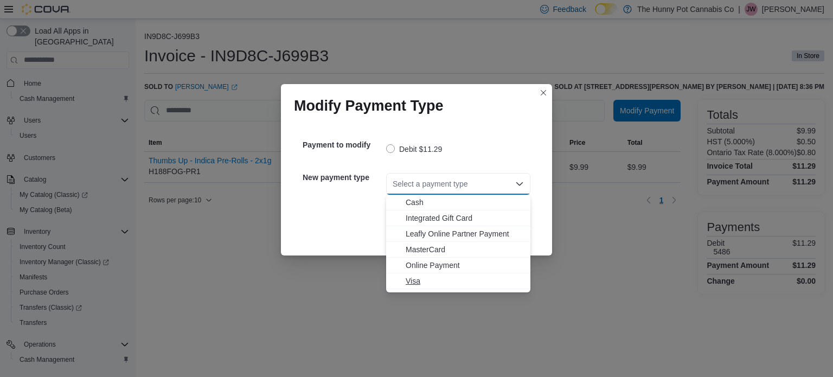
click at [414, 281] on span "Visa" at bounding box center [465, 281] width 118 height 11
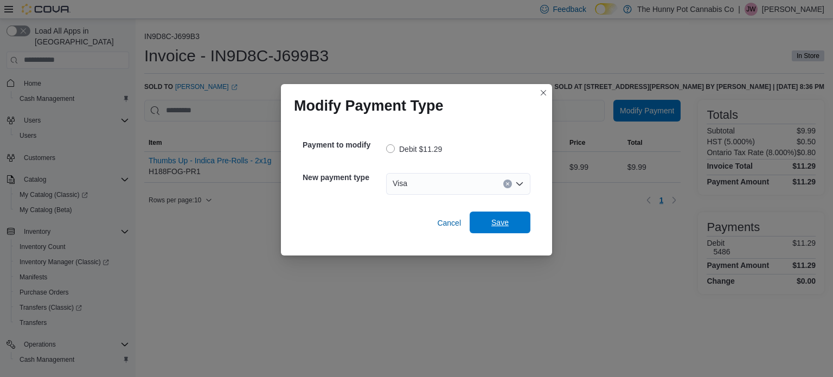
click at [496, 218] on span "Save" at bounding box center [499, 222] width 17 height 11
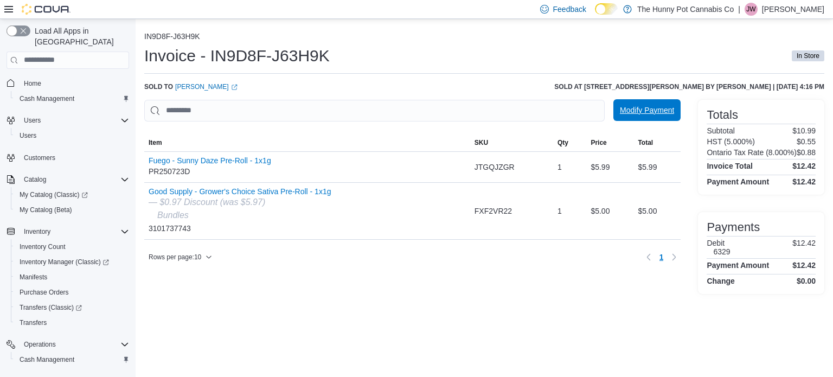
click at [647, 114] on span "Modify Payment" at bounding box center [647, 110] width 54 height 11
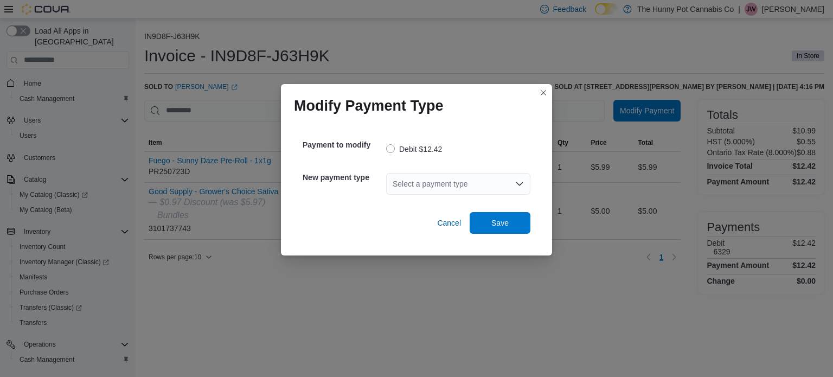
click at [510, 182] on div "Select a payment type" at bounding box center [458, 184] width 144 height 22
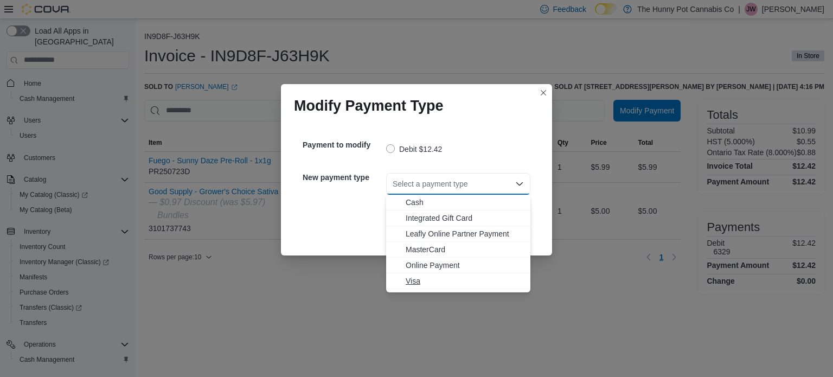
click at [413, 282] on span "Visa" at bounding box center [465, 281] width 118 height 11
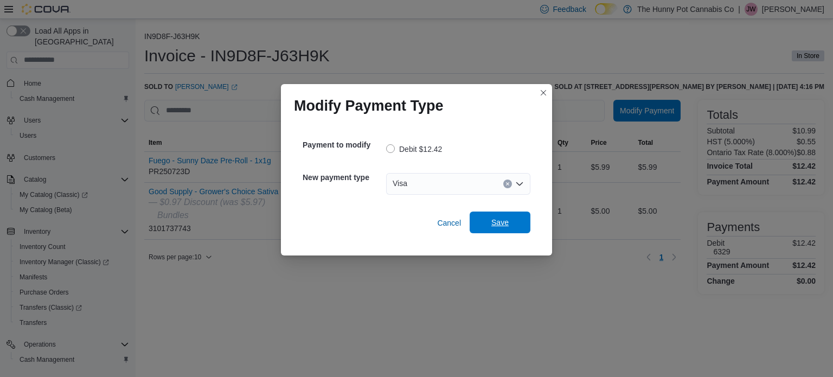
click at [507, 220] on span "Save" at bounding box center [499, 222] width 17 height 11
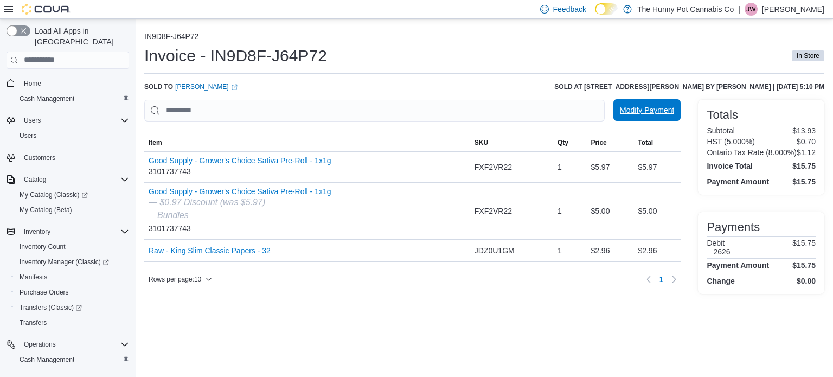
click at [629, 117] on span "Modify Payment" at bounding box center [647, 110] width 54 height 22
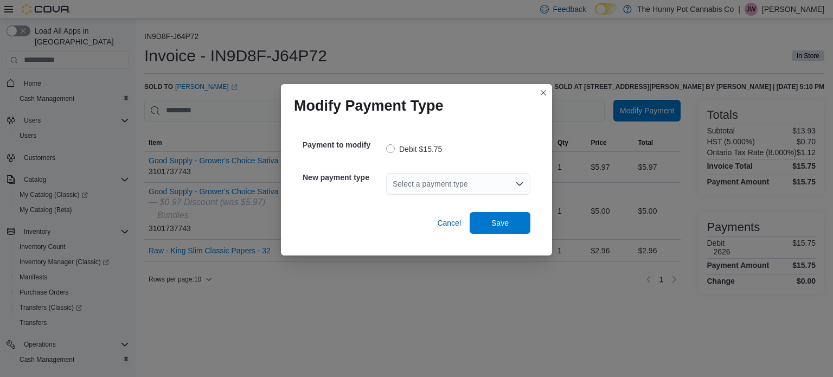
click at [513, 183] on div "Select a payment type" at bounding box center [458, 184] width 144 height 22
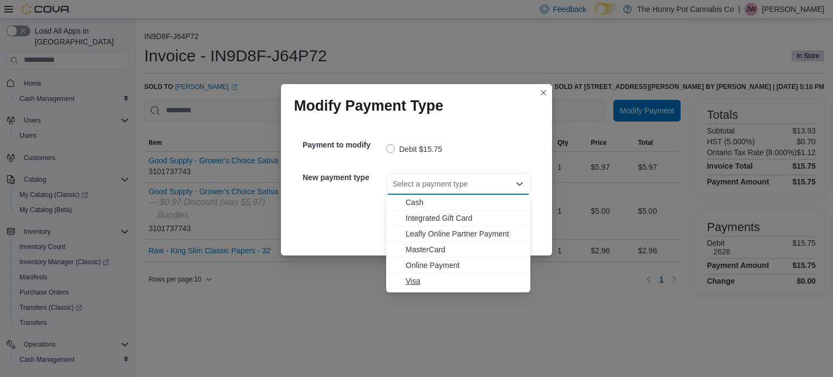
click at [417, 278] on span "Visa" at bounding box center [465, 281] width 118 height 11
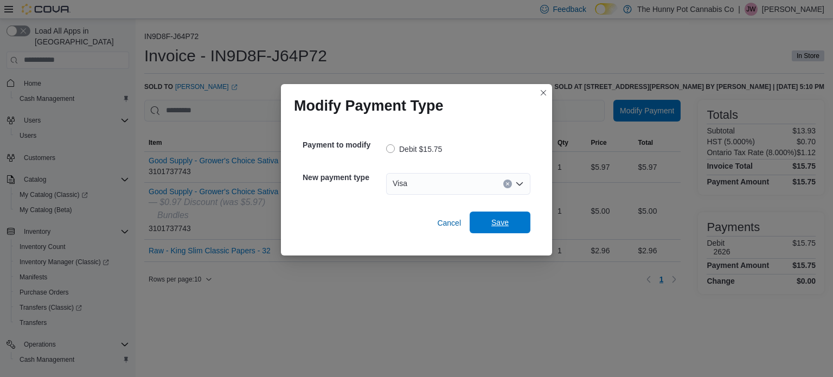
click at [499, 225] on span "Save" at bounding box center [499, 222] width 17 height 11
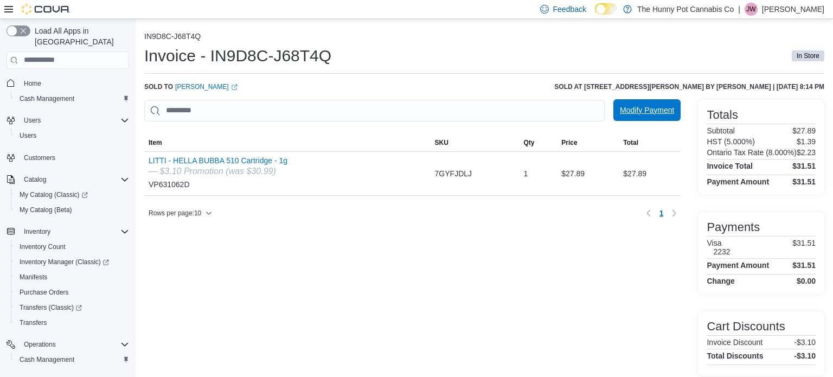
click at [662, 107] on span "Modify Payment" at bounding box center [647, 110] width 54 height 11
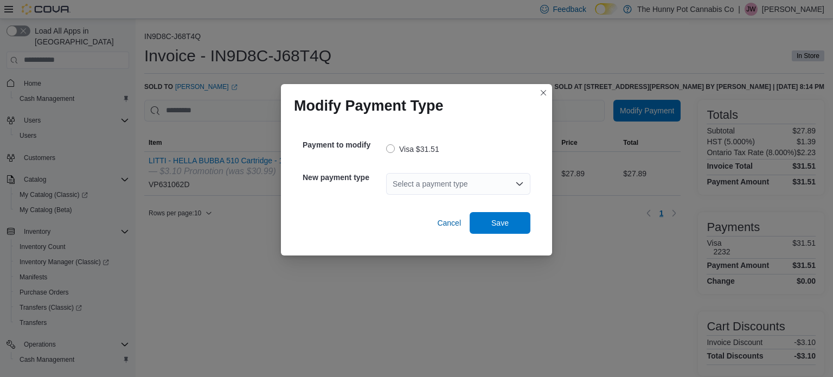
click at [477, 184] on div "Select a payment type" at bounding box center [458, 184] width 144 height 22
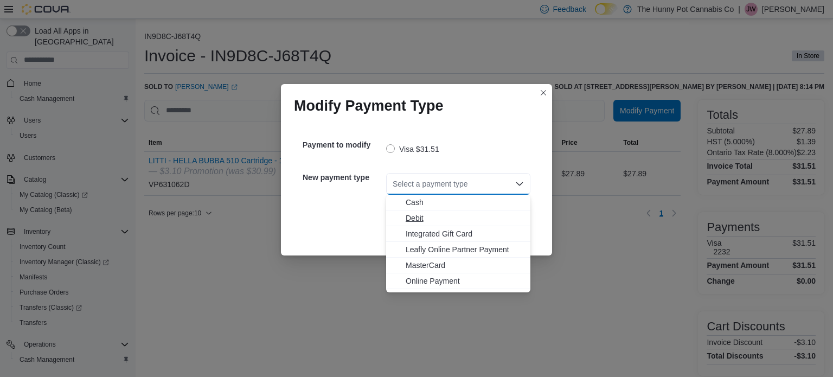
click at [427, 220] on span "Debit" at bounding box center [465, 218] width 118 height 11
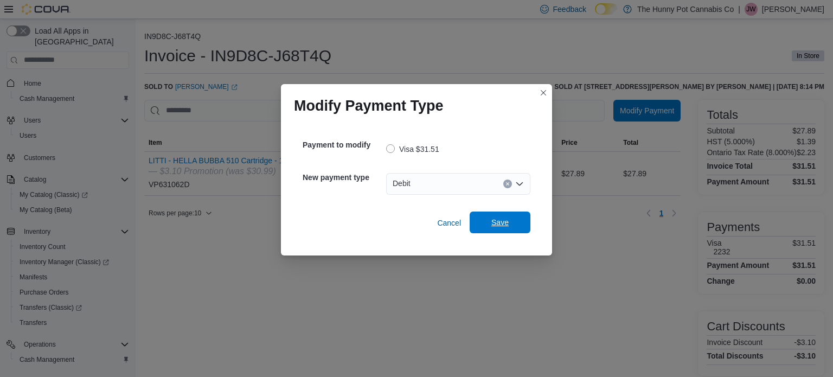
click at [508, 223] on span "Save" at bounding box center [499, 222] width 17 height 11
